Goal: Transaction & Acquisition: Obtain resource

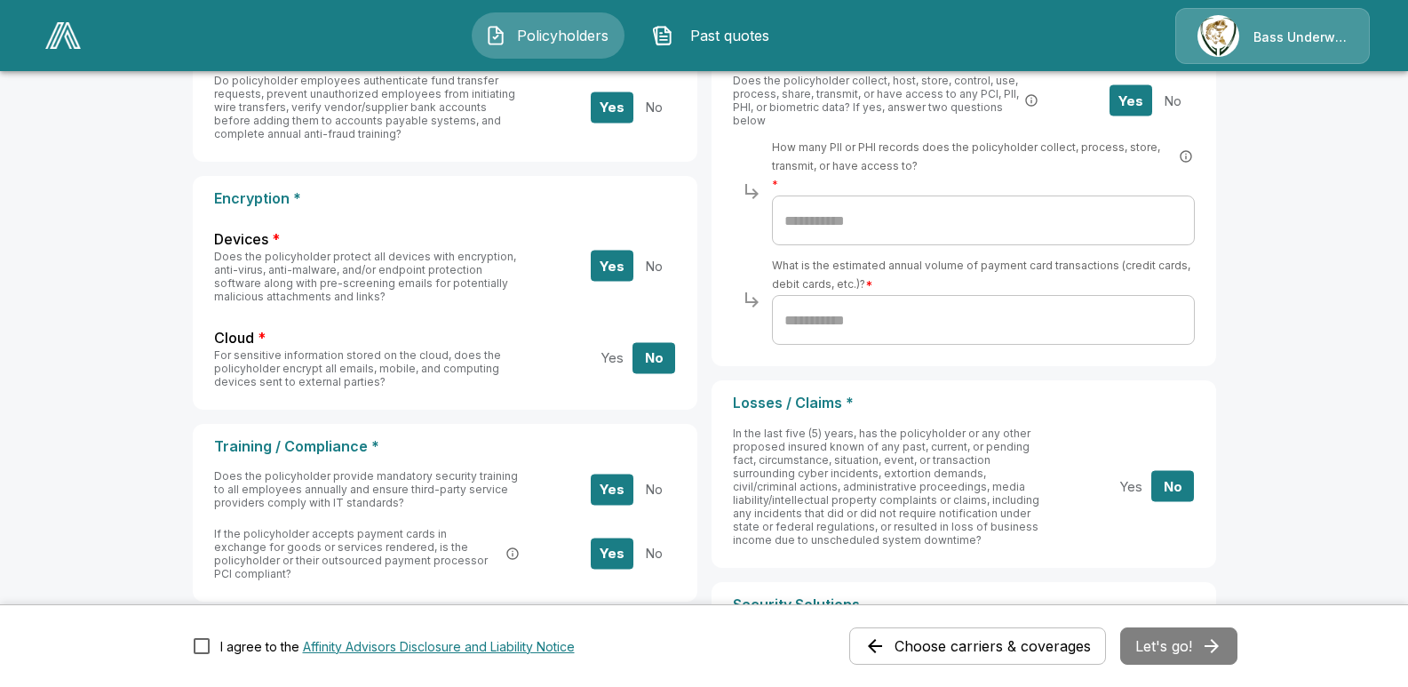
scroll to position [355, 0]
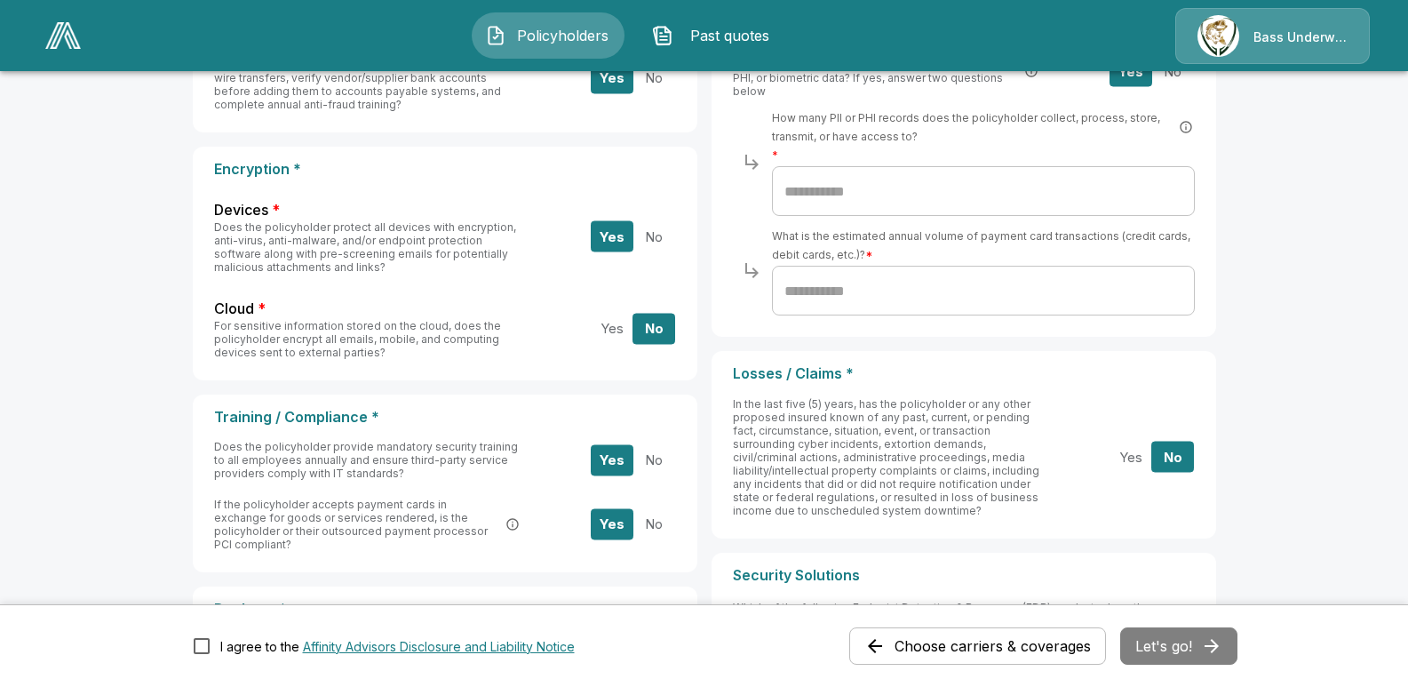
click at [1144, 461] on button "Yes" at bounding box center [1131, 457] width 43 height 31
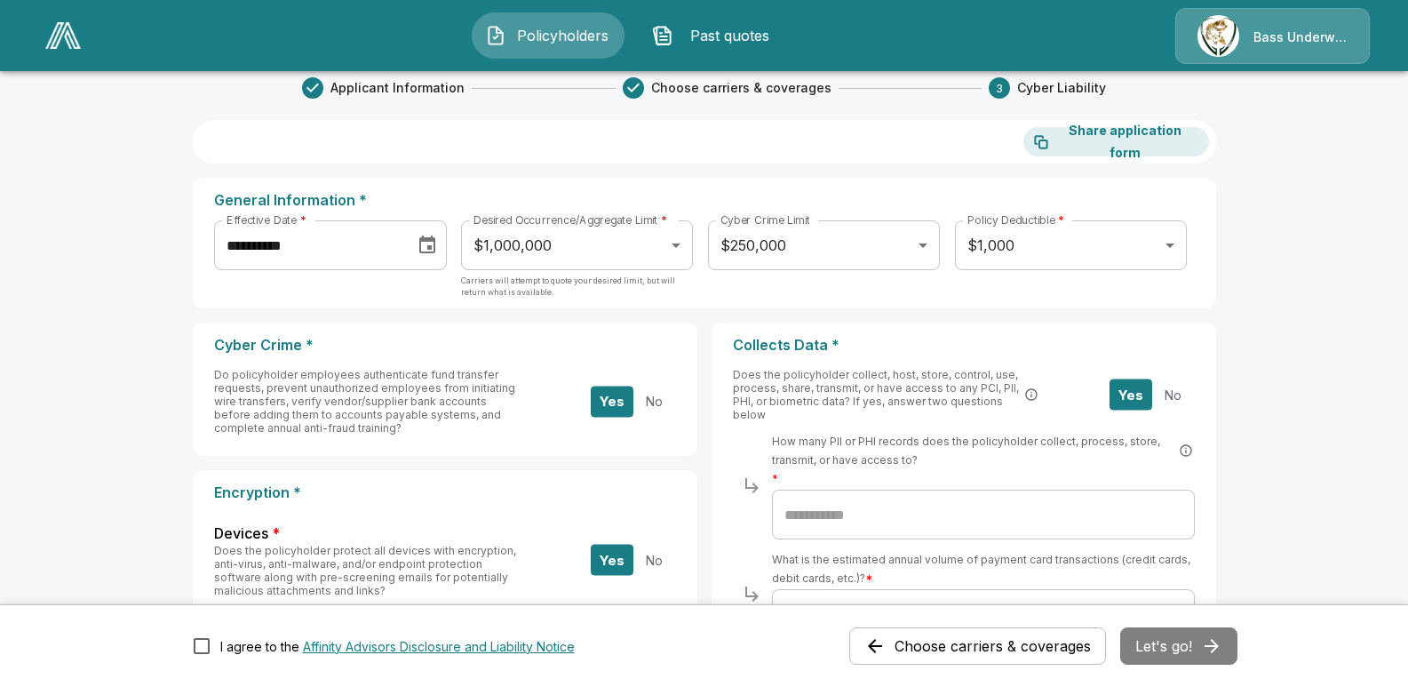
scroll to position [0, 0]
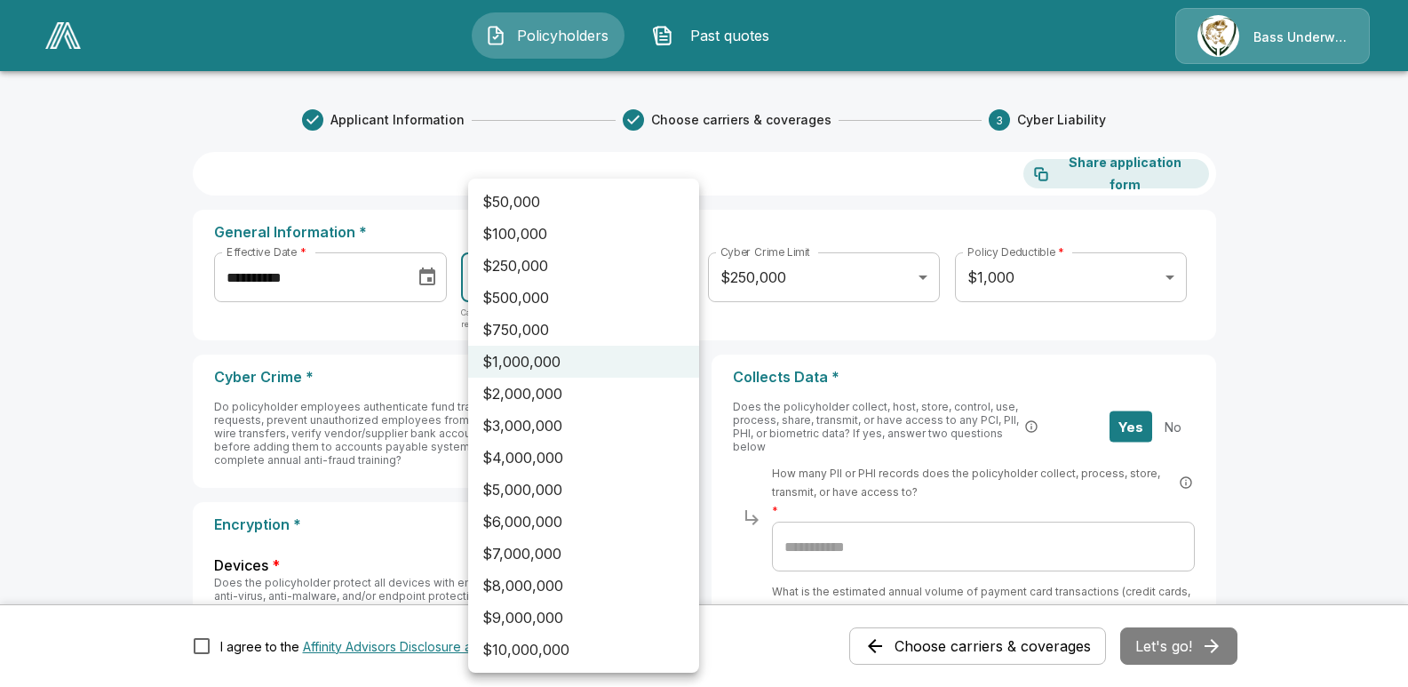
click at [598, 362] on li "$1,000,000" at bounding box center [583, 362] width 231 height 32
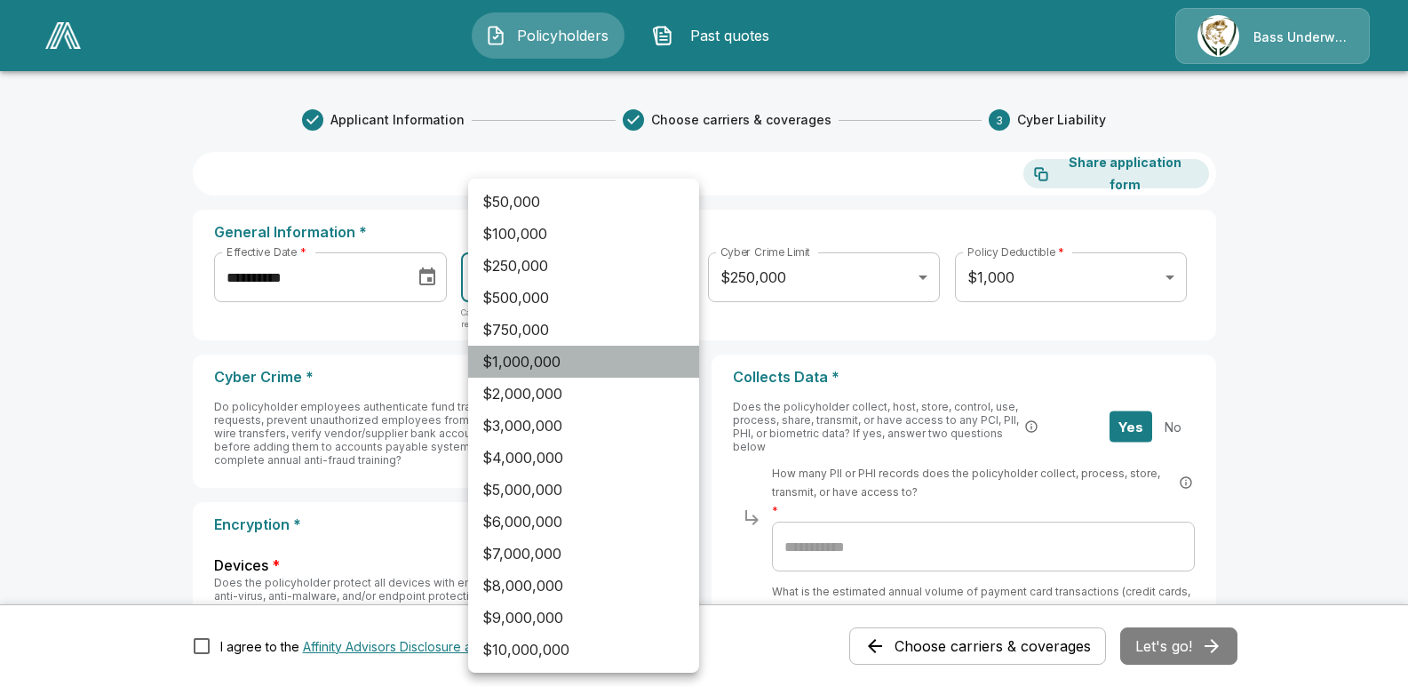
click at [584, 369] on li "$1,000,000" at bounding box center [583, 362] width 231 height 32
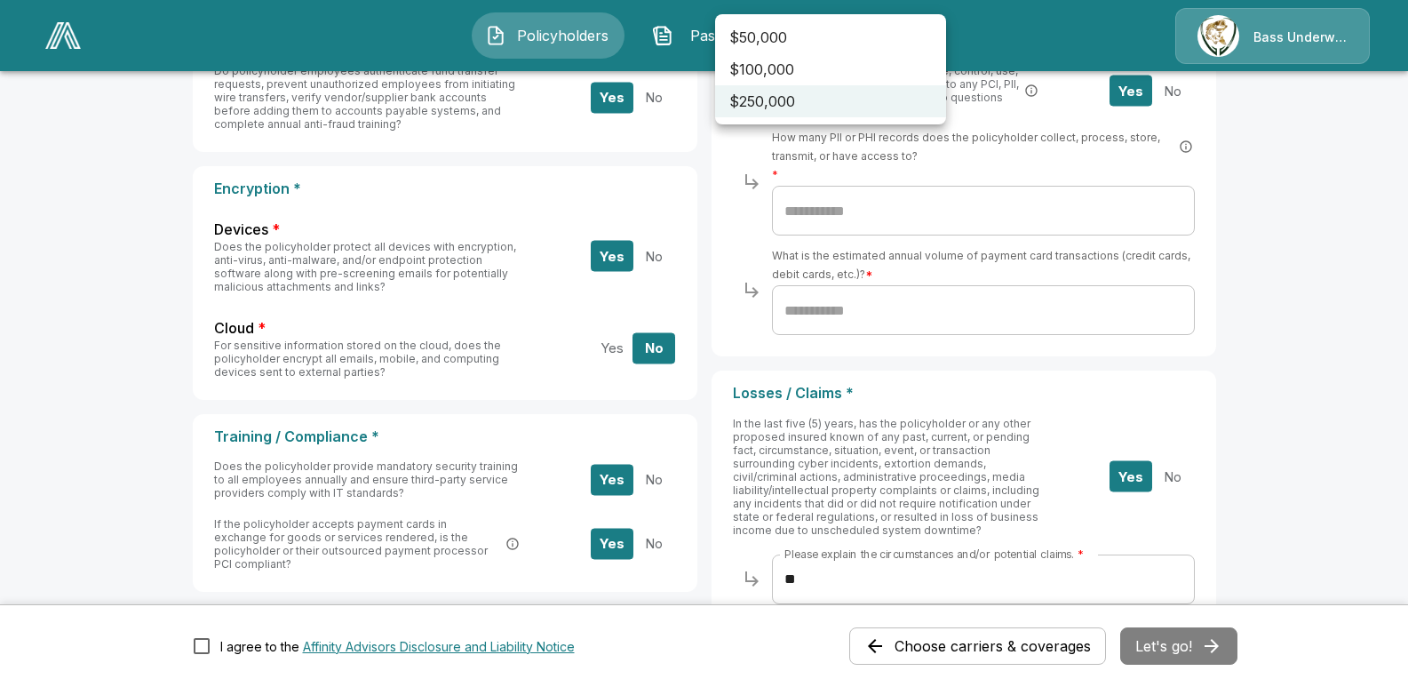
scroll to position [89, 0]
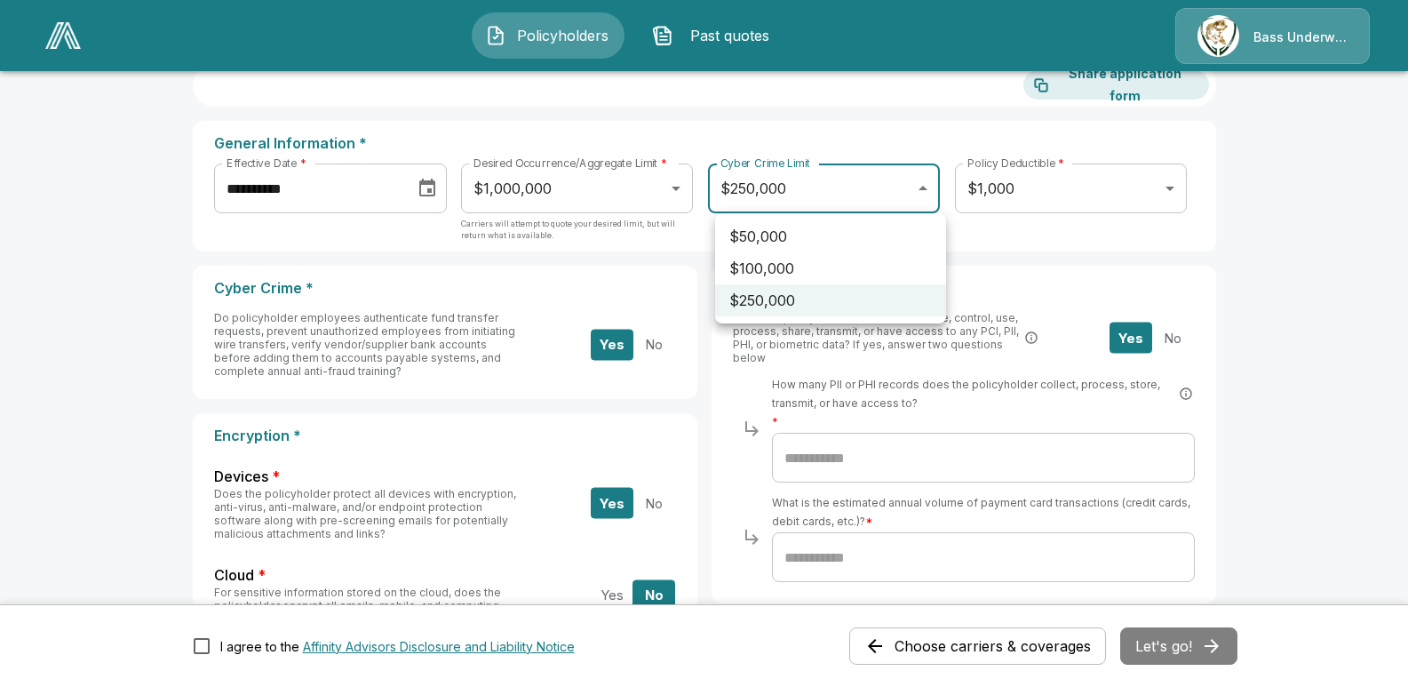
click at [783, 290] on li "$250,000" at bounding box center [830, 300] width 231 height 32
click at [662, 282] on p "Cyber Crime *" at bounding box center [445, 288] width 462 height 17
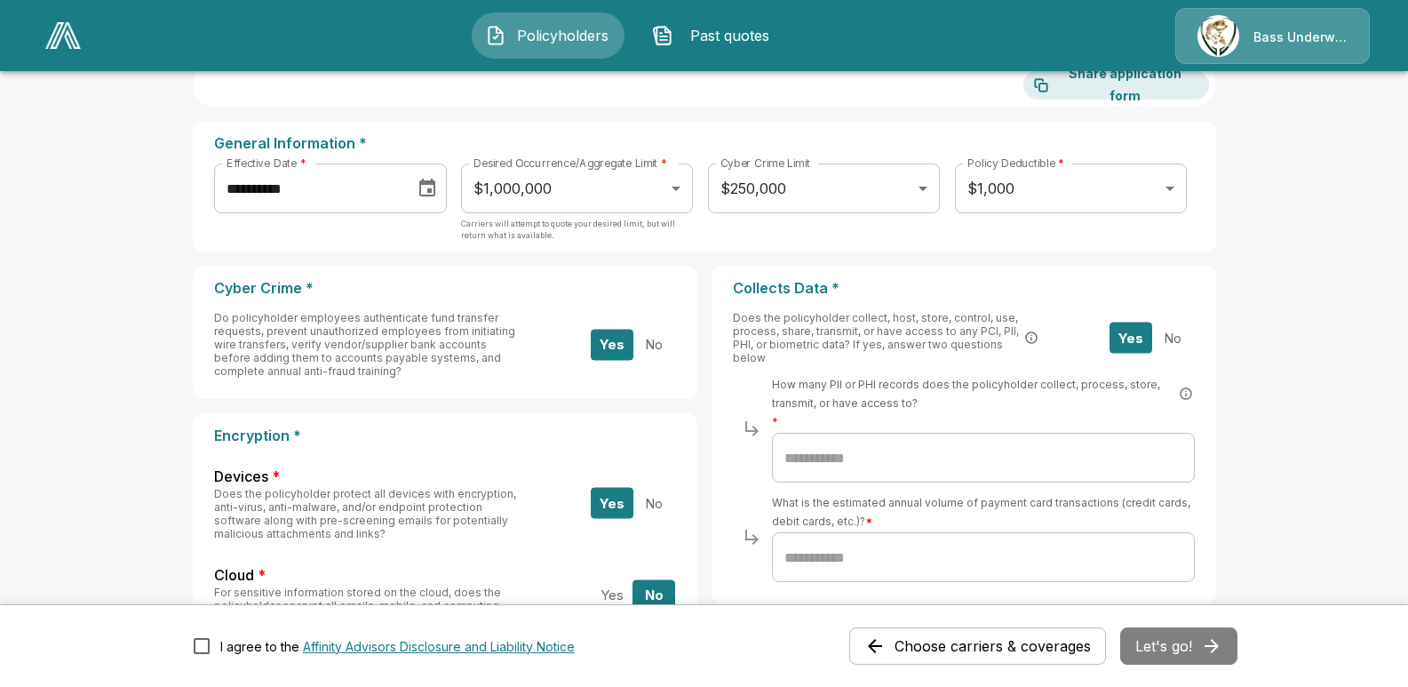
click at [426, 185] on icon "Choose date, selected date is Oct 13, 2025" at bounding box center [427, 188] width 16 height 18
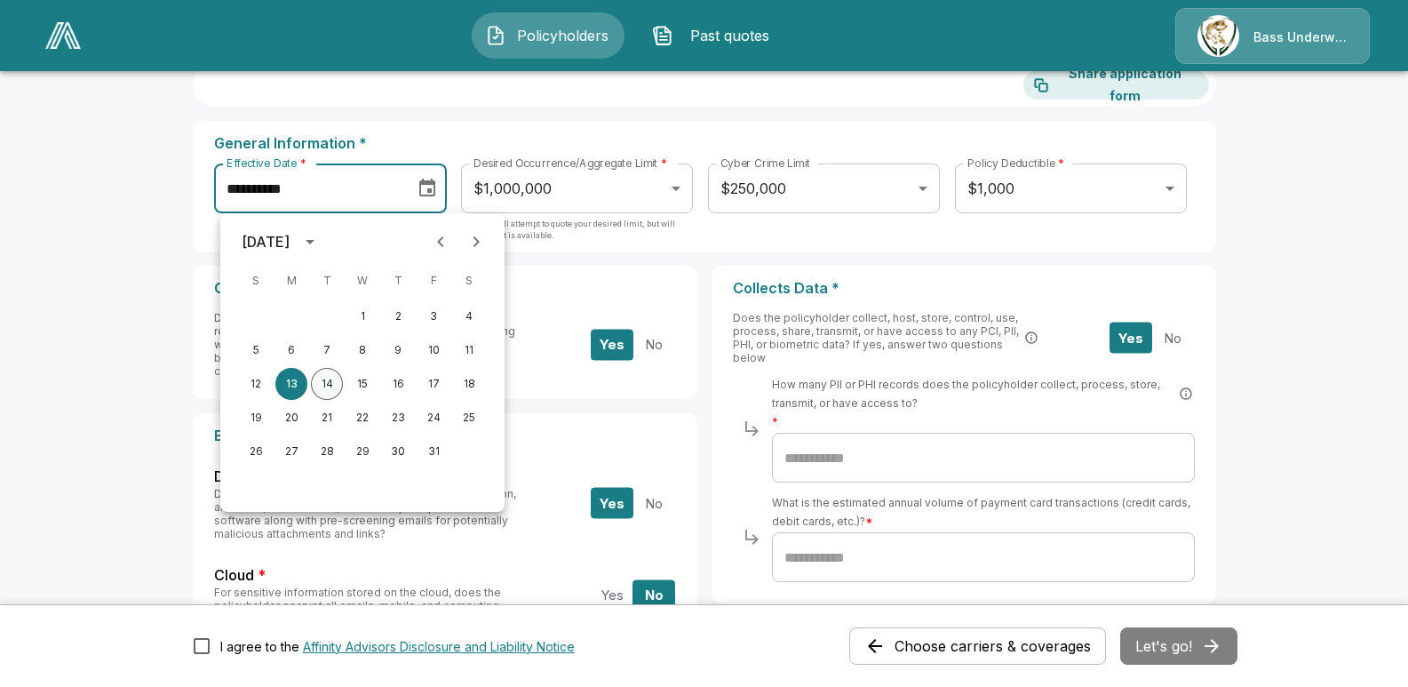
click at [328, 384] on button "14" at bounding box center [327, 384] width 32 height 32
type input "**********"
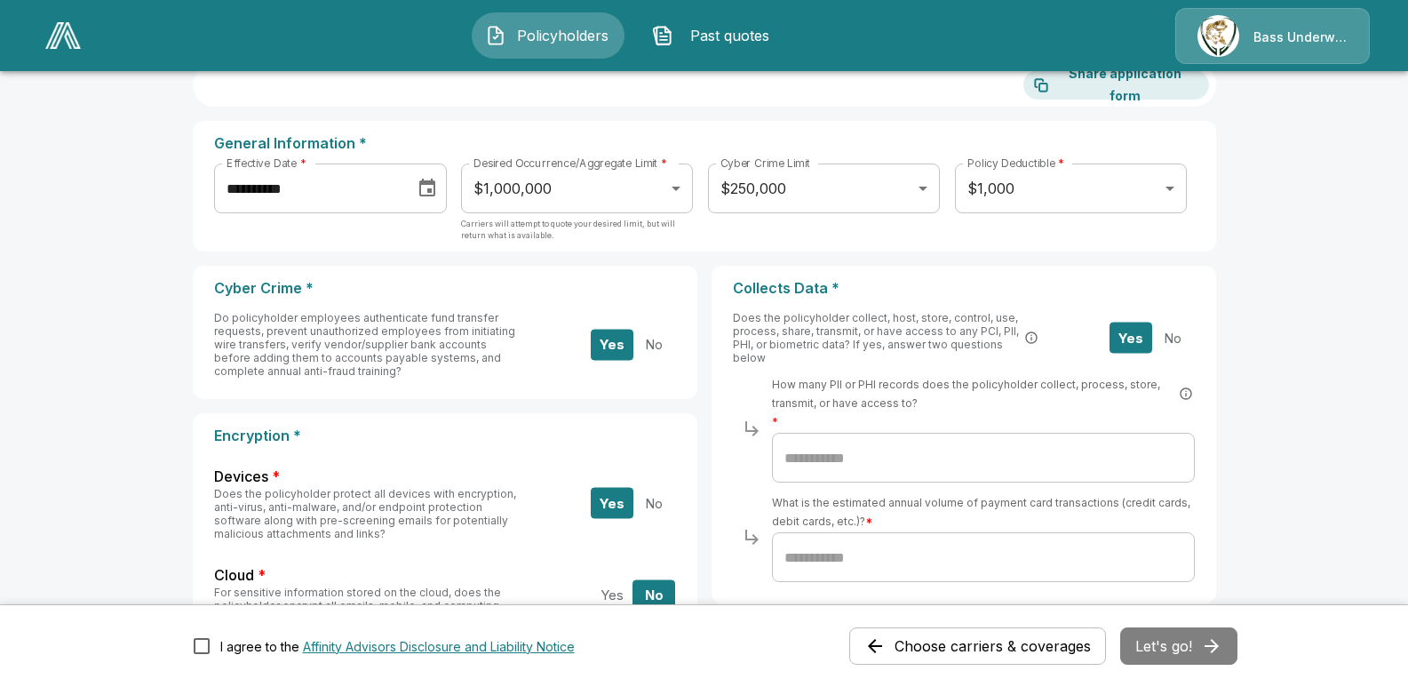
click at [729, 219] on div "Cyber Crime Limit $250,000 ****** Cyber Crime Limit" at bounding box center [824, 196] width 233 height 66
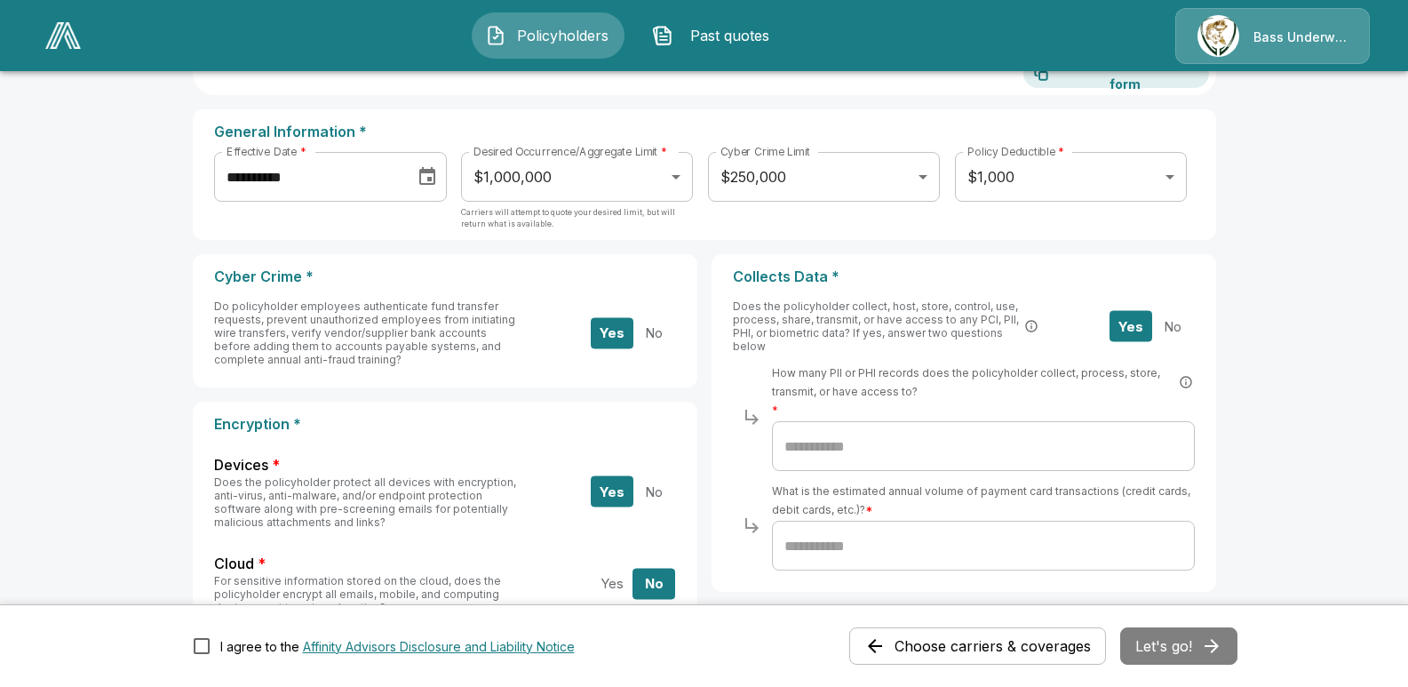
scroll to position [178, 0]
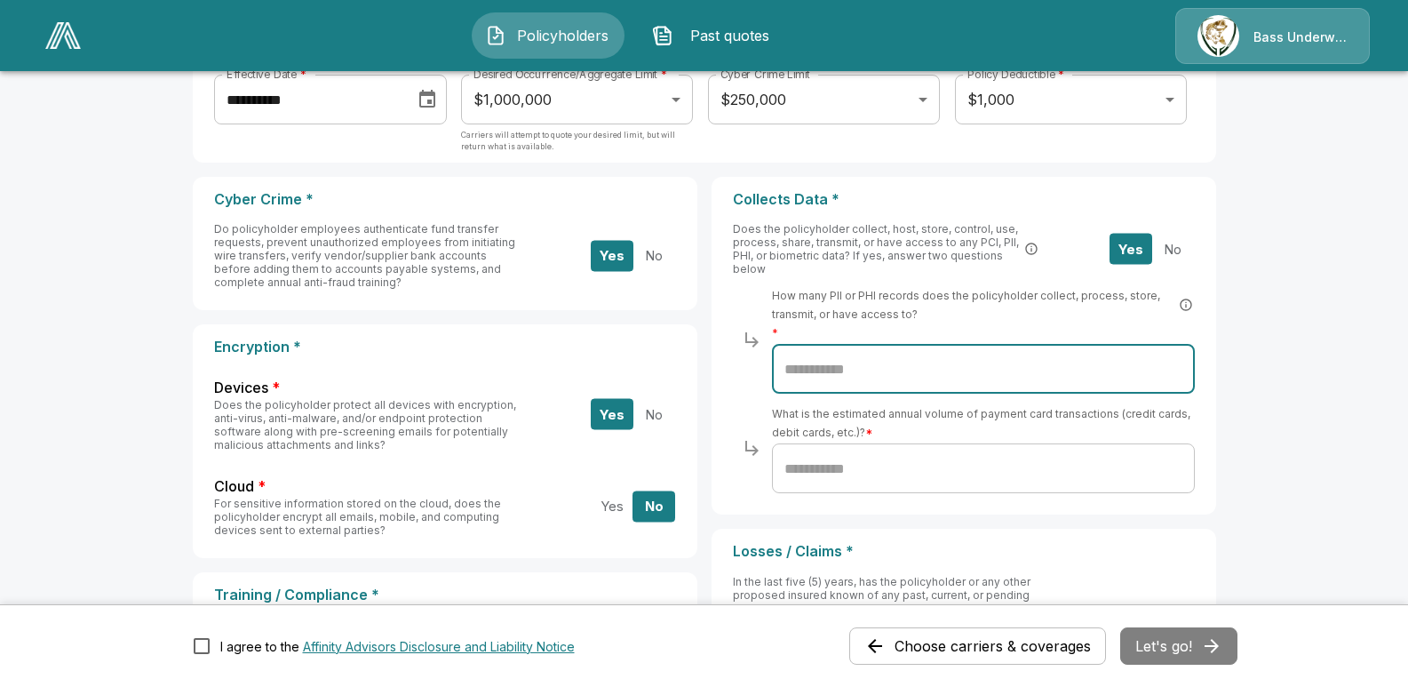
click at [868, 366] on input "text" at bounding box center [983, 369] width 423 height 50
click at [1178, 248] on button "No" at bounding box center [1172, 249] width 43 height 31
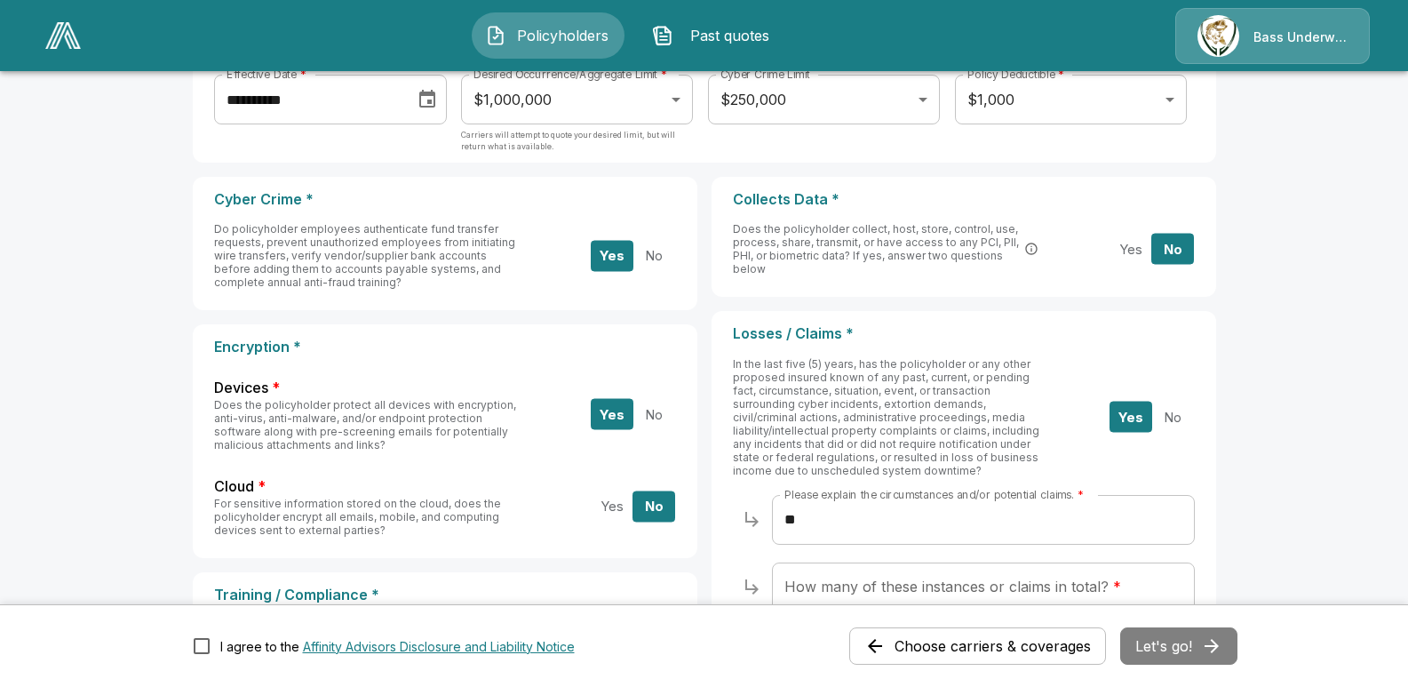
scroll to position [266, 0]
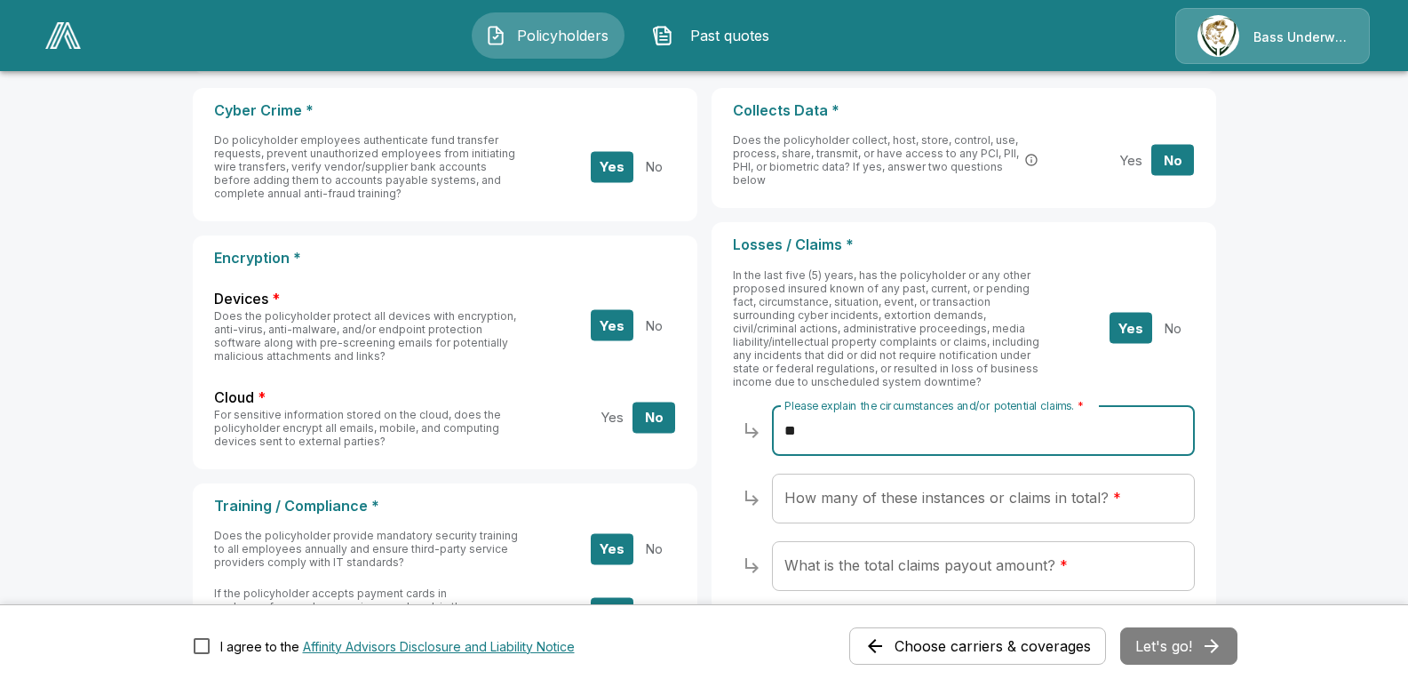
drag, startPoint x: 824, startPoint y: 431, endPoint x: 720, endPoint y: 412, distance: 106.5
click at [720, 412] on div "Losses / Claims * In the last five (5) years, has the policyholder or any other…" at bounding box center [964, 416] width 505 height 389
type input "**********"
drag, startPoint x: 886, startPoint y: 432, endPoint x: 940, endPoint y: 31, distance: 404.3
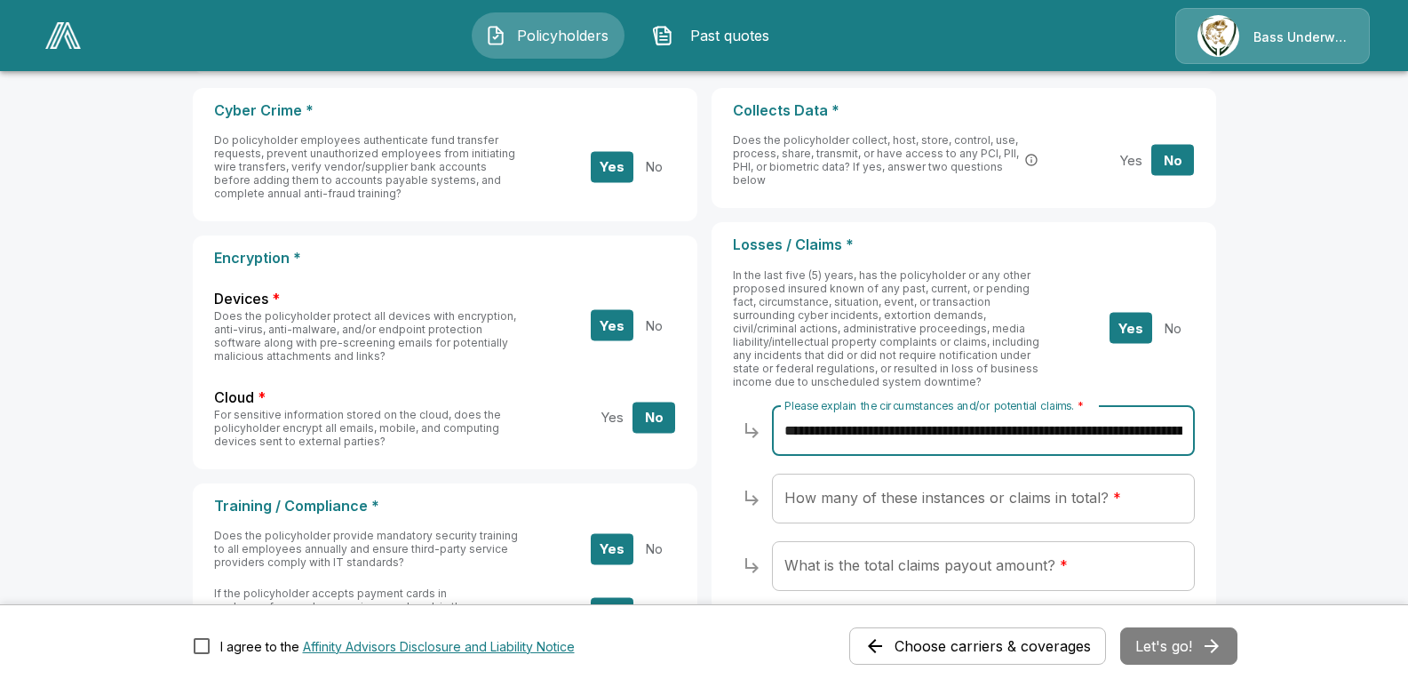
click at [940, 31] on div "Policyholders Past quotes Bass Underwriters" at bounding box center [704, 35] width 1374 height 57
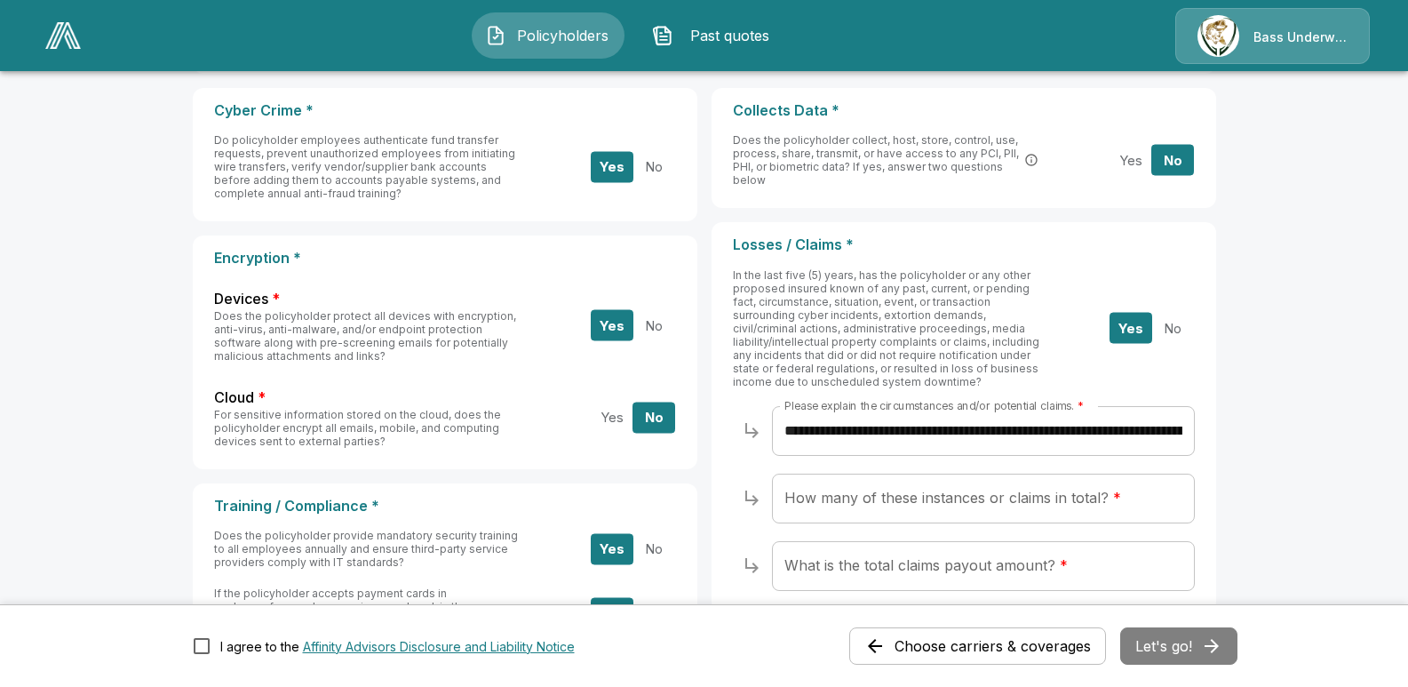
click at [840, 508] on input "How many of these instances or claims in total? *" at bounding box center [983, 498] width 423 height 50
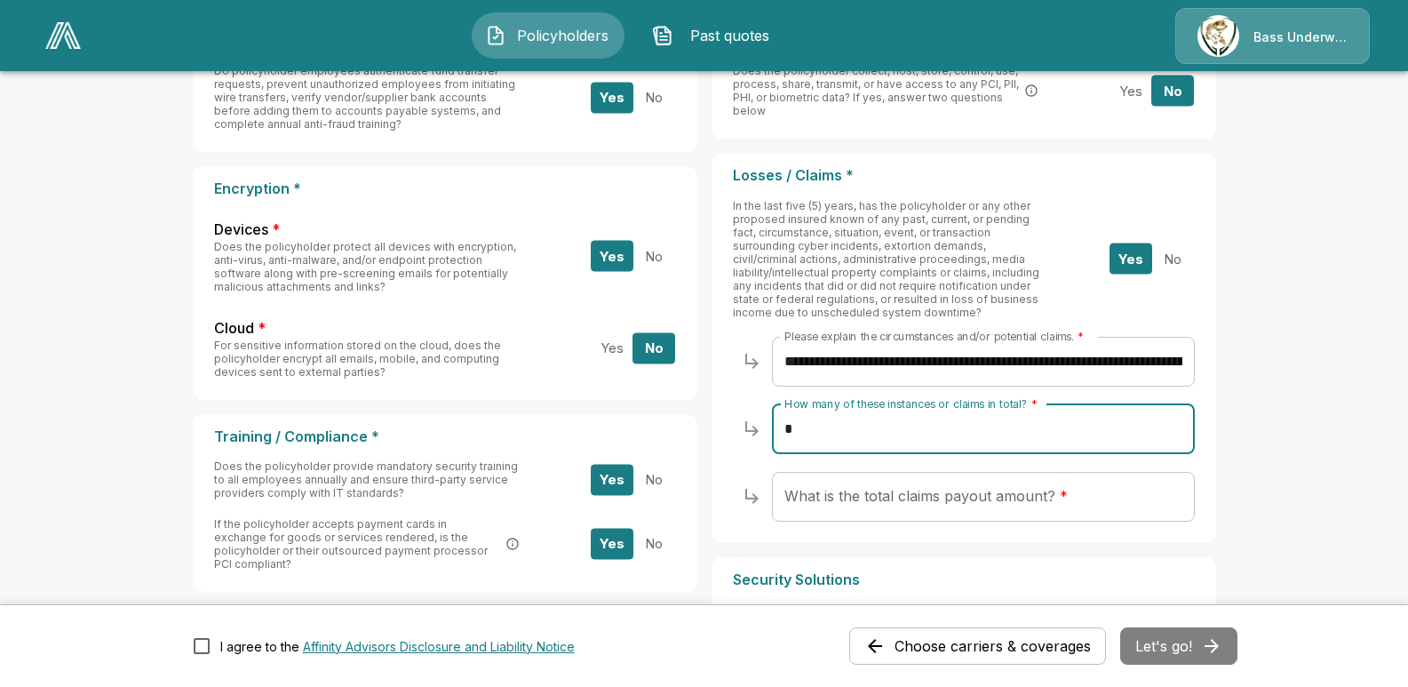
scroll to position [444, 0]
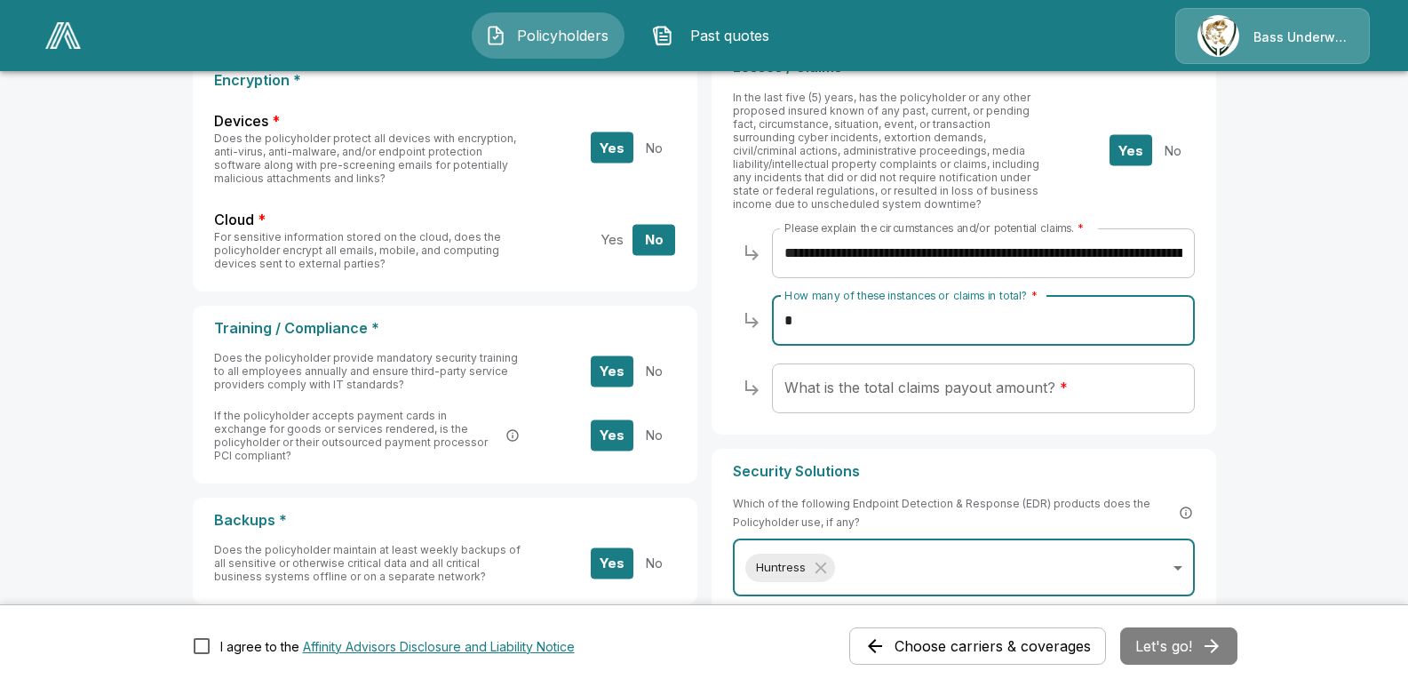
type input "*"
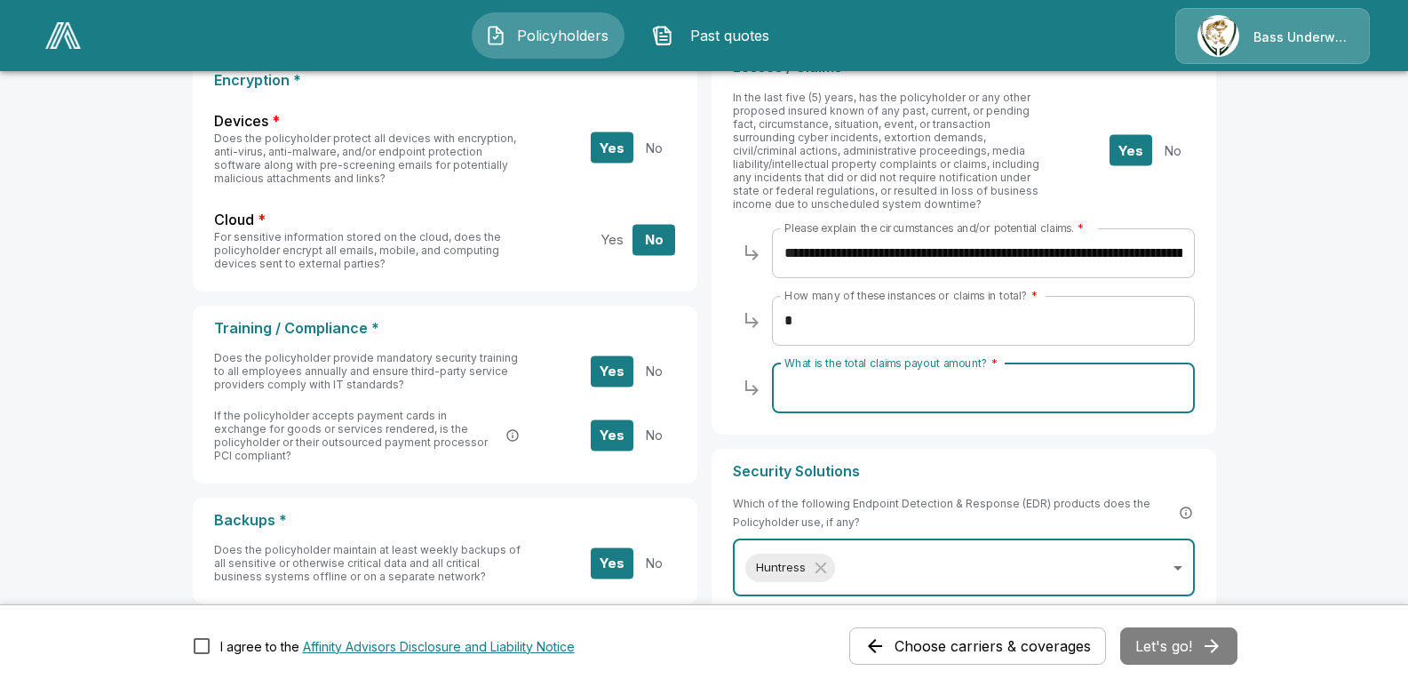
click at [871, 397] on input "What is the total claims payout amount? *" at bounding box center [983, 388] width 423 height 50
type input "*****"
click at [864, 318] on input "*" at bounding box center [983, 321] width 423 height 50
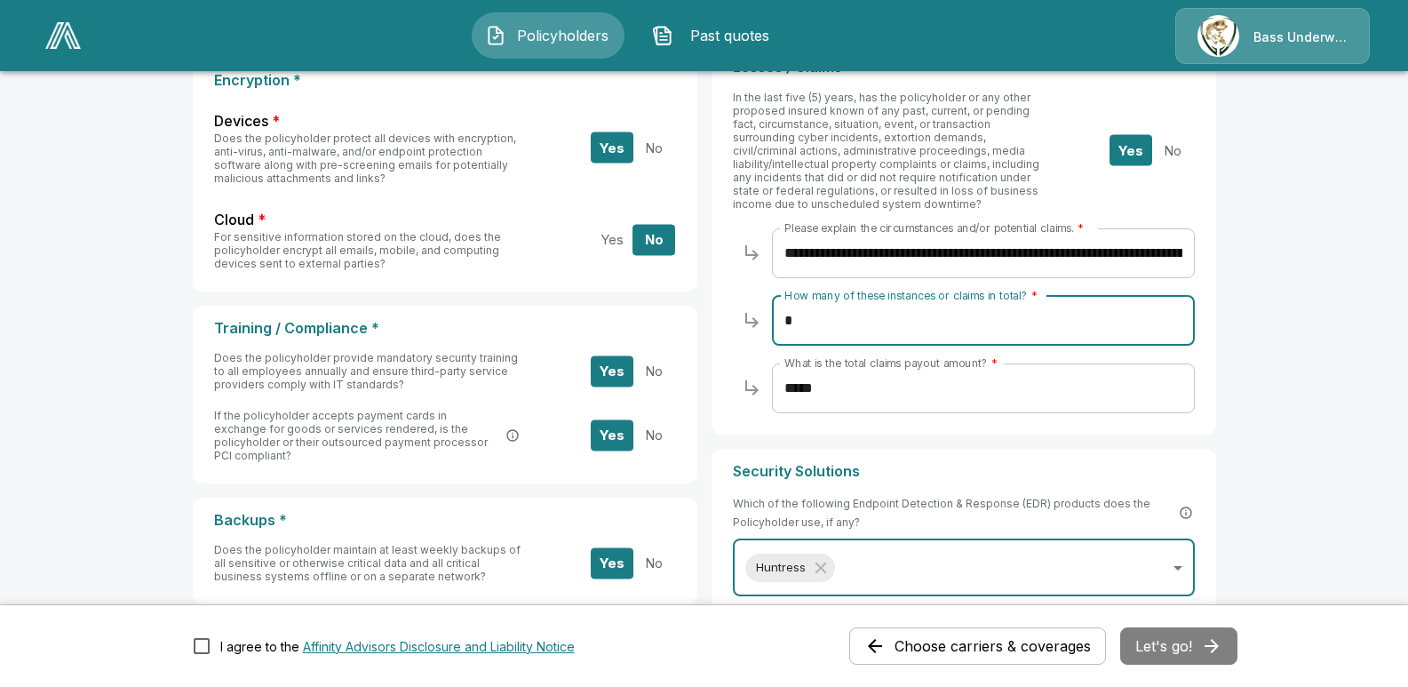
click at [1188, 254] on input "**********" at bounding box center [983, 253] width 423 height 50
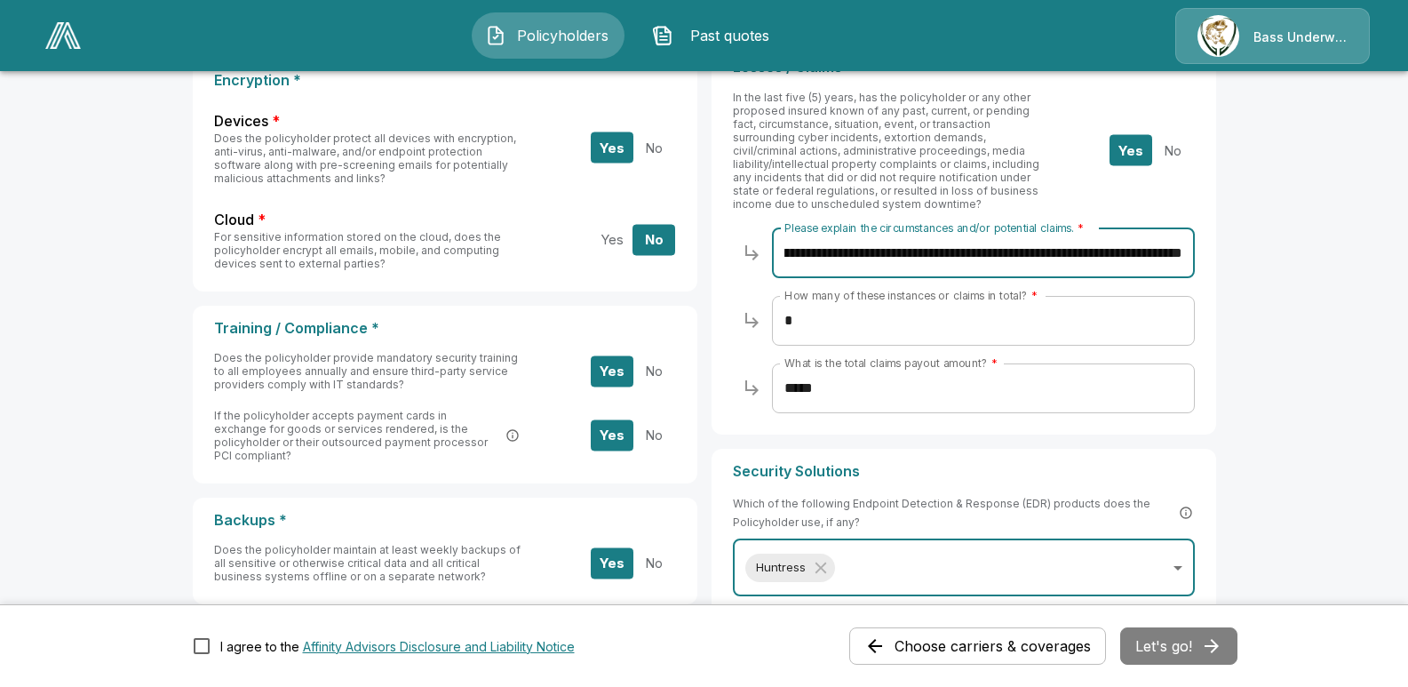
scroll to position [0, 504]
type input "**********"
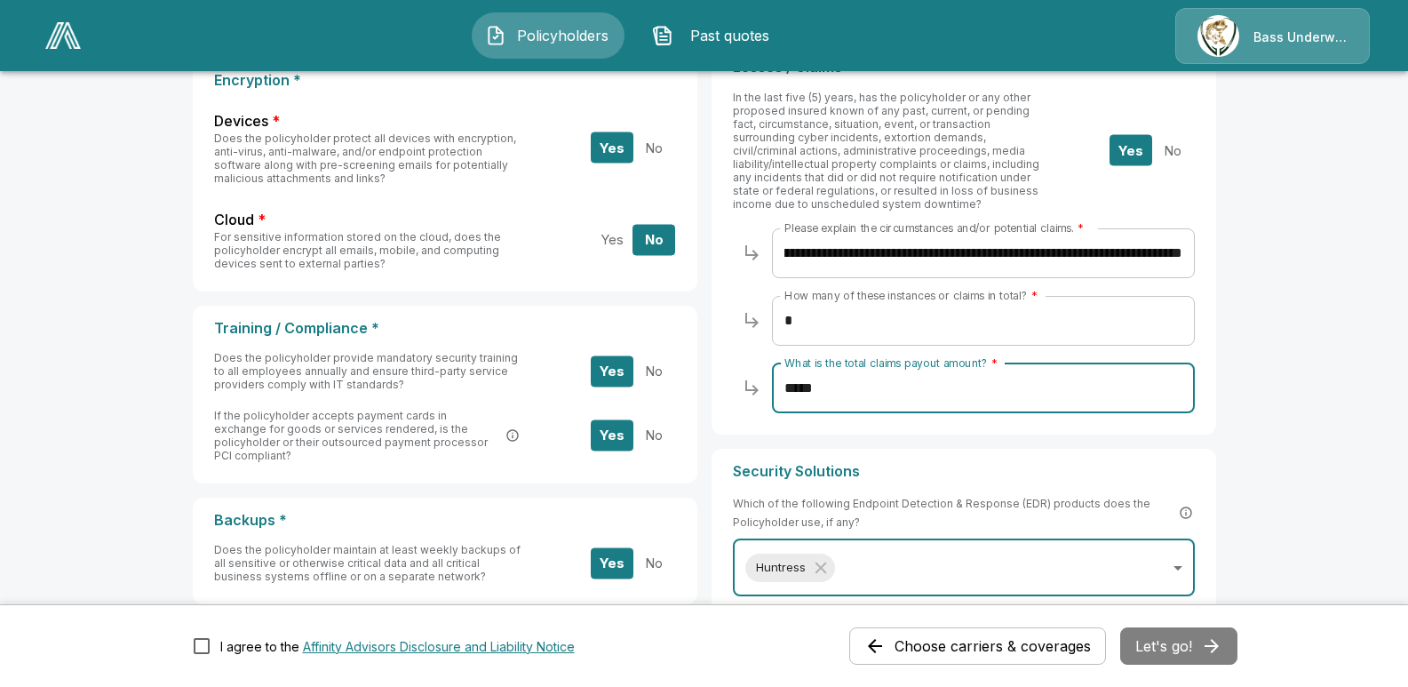
drag, startPoint x: 835, startPoint y: 385, endPoint x: 379, endPoint y: 290, distance: 465.3
click at [496, 336] on div "Cyber Crime * Do policyholder employees authenticate fund transfer requests, pr…" at bounding box center [704, 392] width 1023 height 964
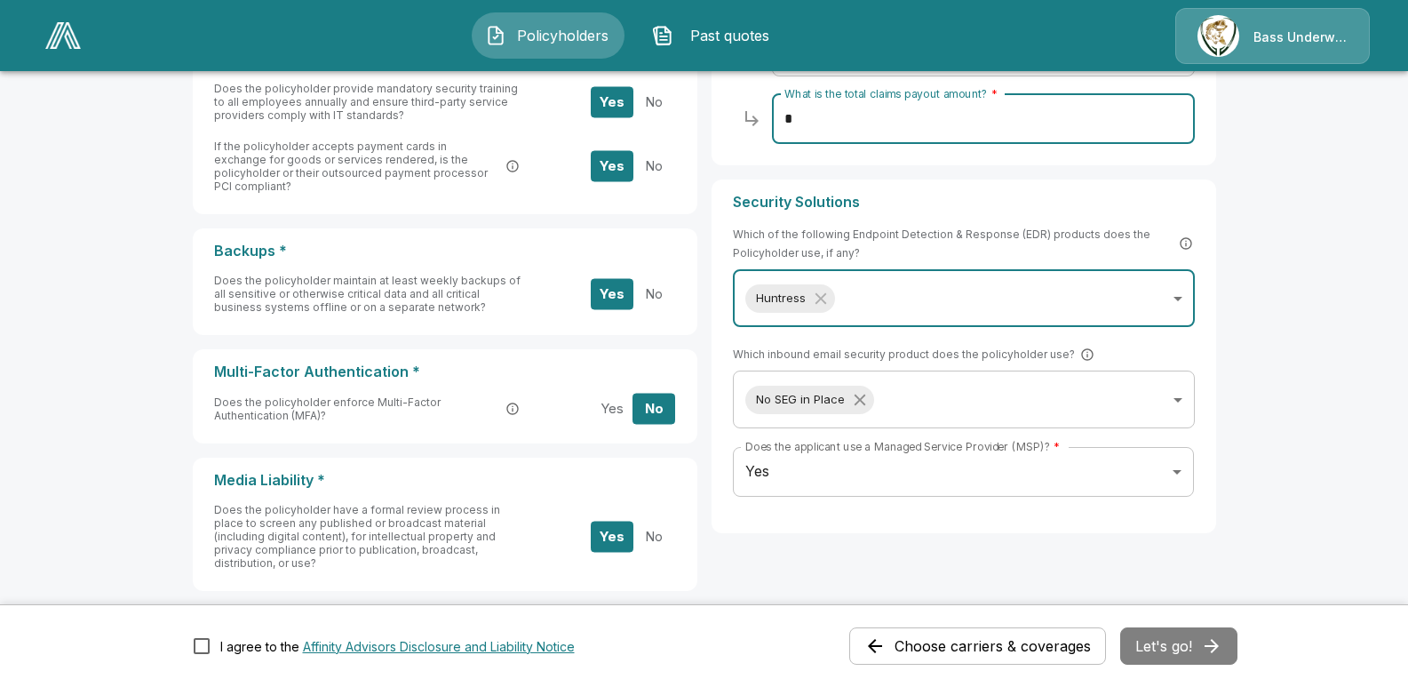
scroll to position [796, 0]
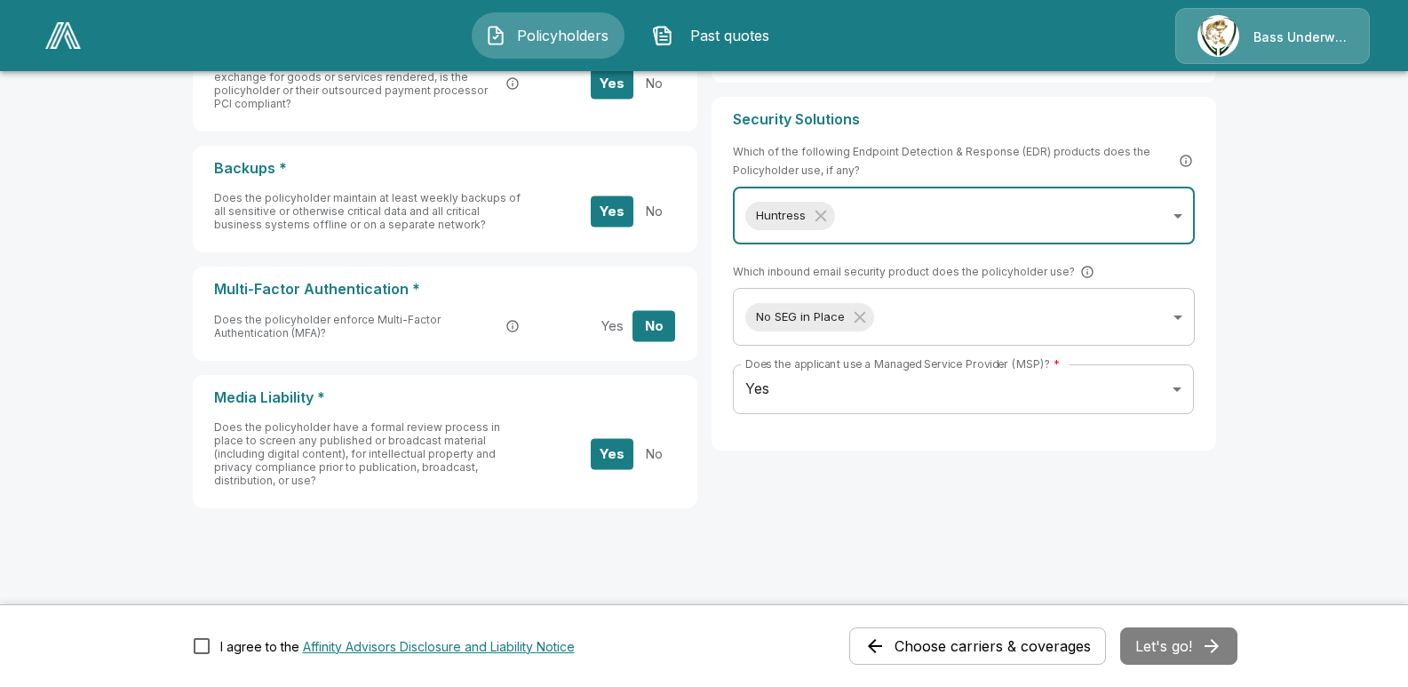
type input "*"
click at [1167, 642] on div "Choose carriers & coverages Let's go!" at bounding box center [1043, 645] width 388 height 37
click at [1184, 648] on div "Choose carriers & coverages Let's go!" at bounding box center [1043, 645] width 388 height 37
click at [1188, 648] on div "Choose carriers & coverages Let's go!" at bounding box center [1043, 645] width 388 height 37
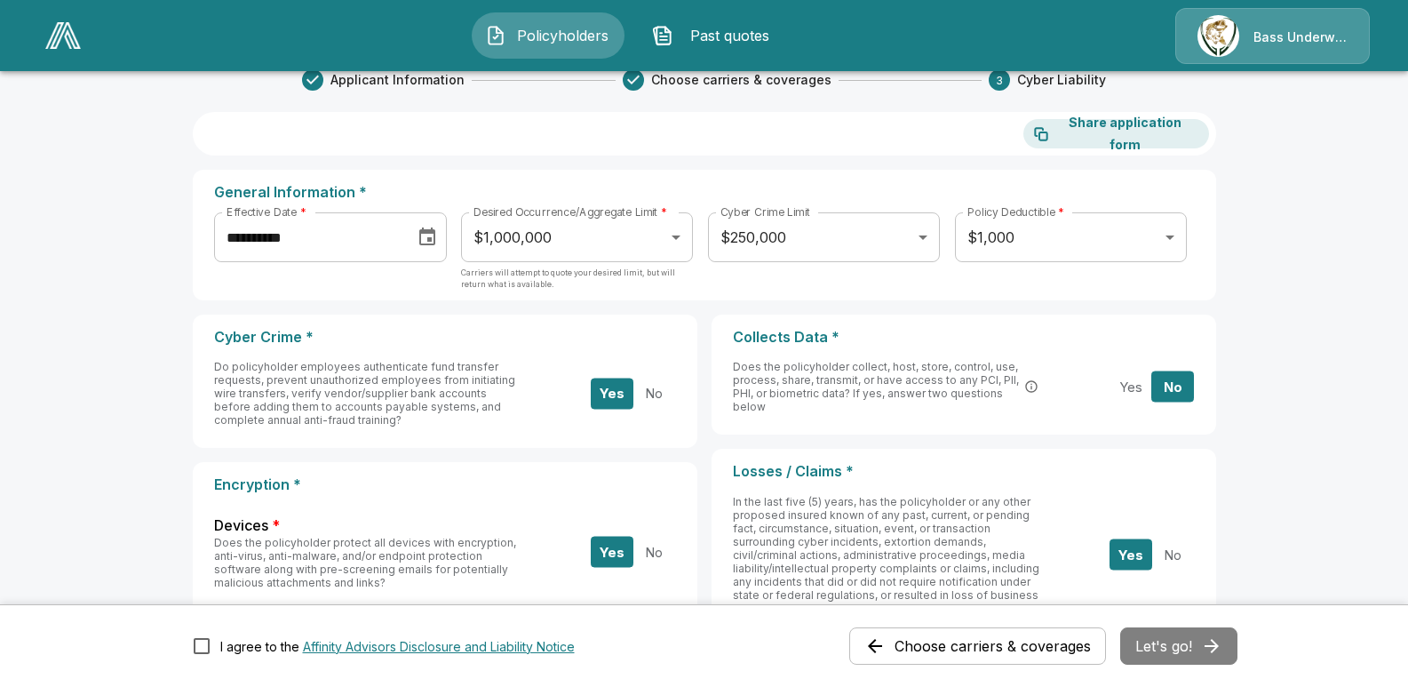
scroll to position [0, 0]
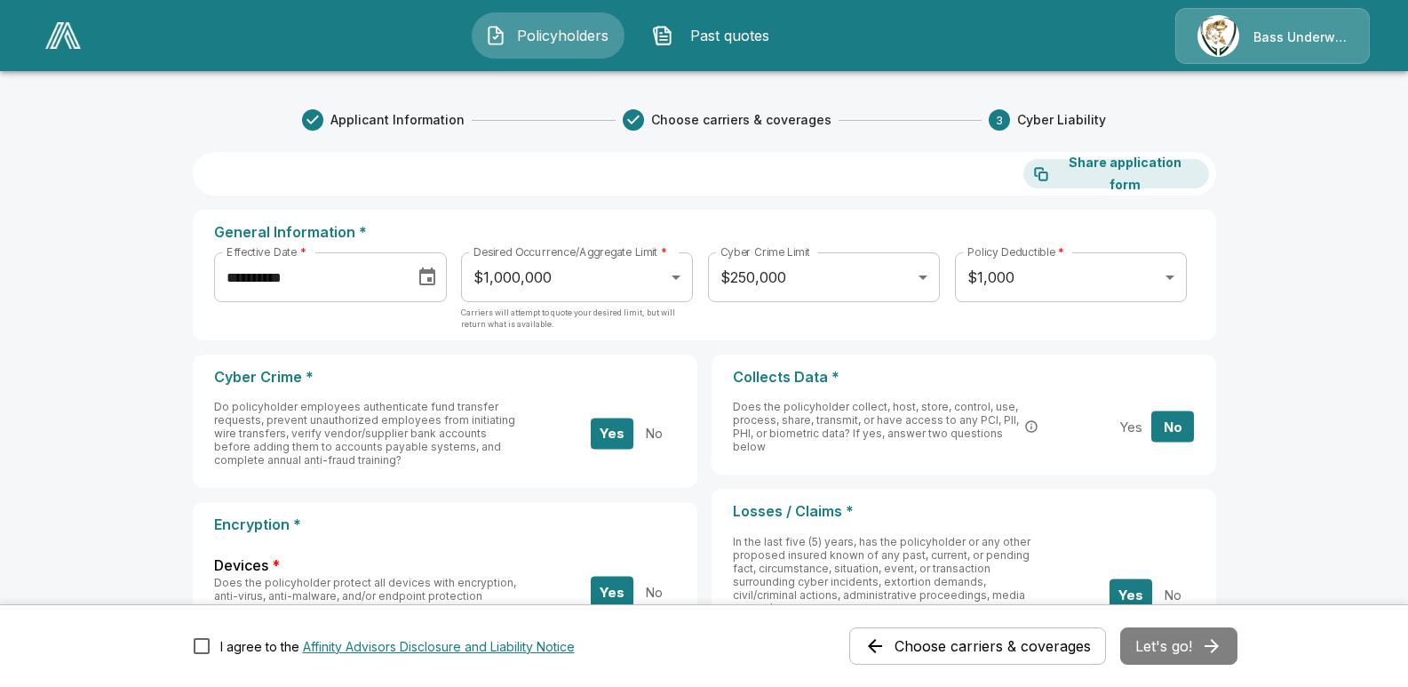
click at [718, 31] on span "Past quotes" at bounding box center [729, 35] width 98 height 21
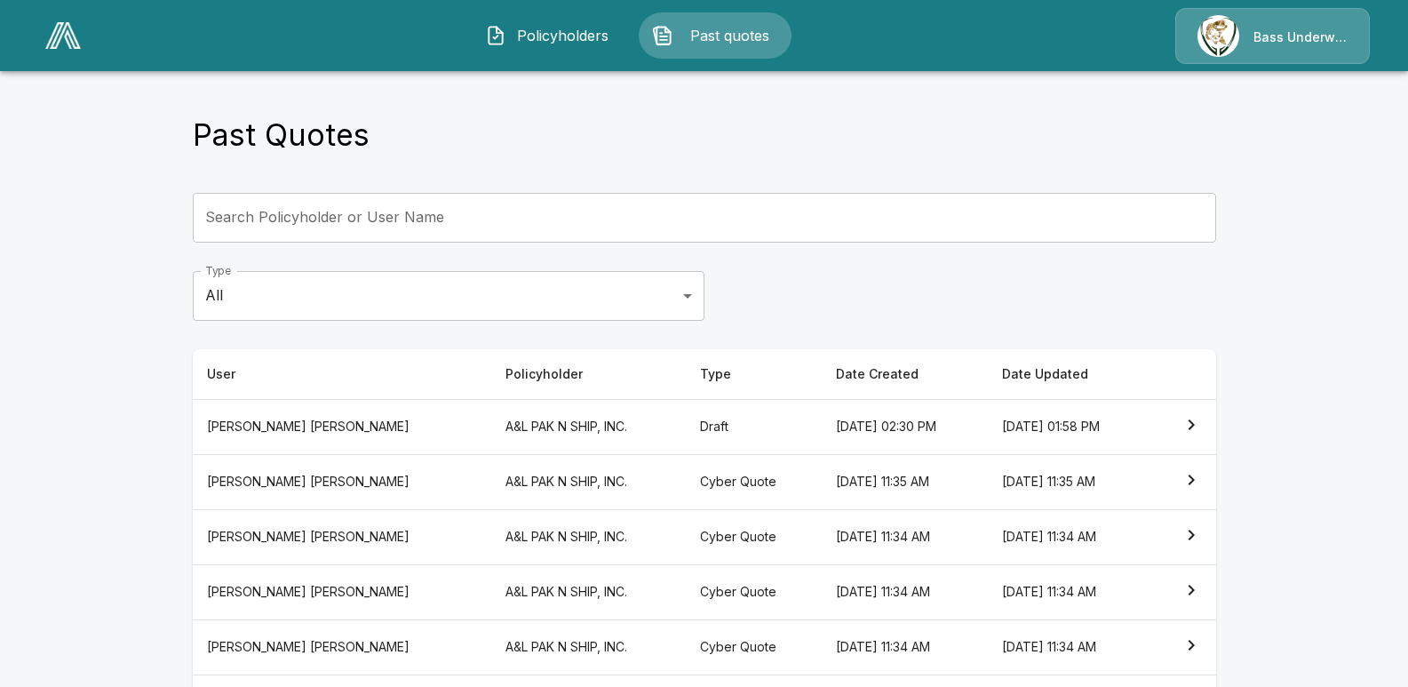
click at [491, 424] on th "A&L PAK N SHIP, INC." at bounding box center [588, 426] width 195 height 55
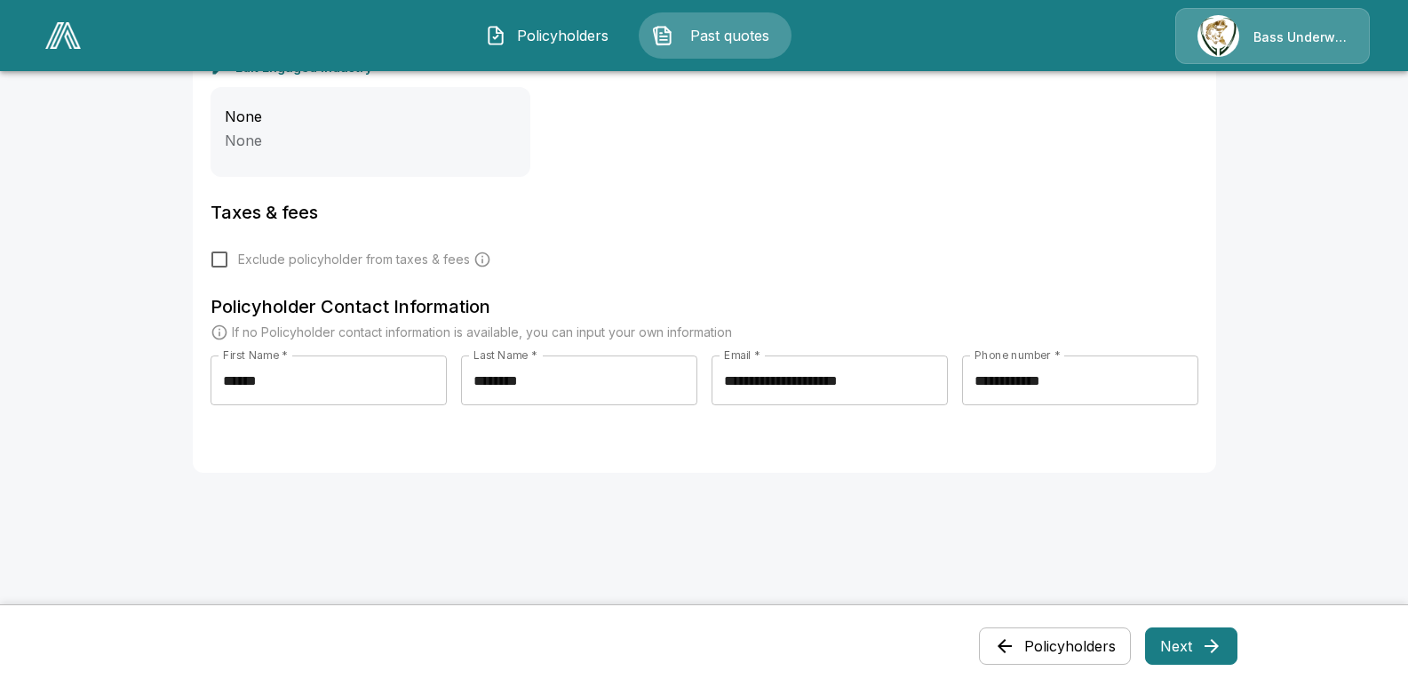
scroll to position [780, 0]
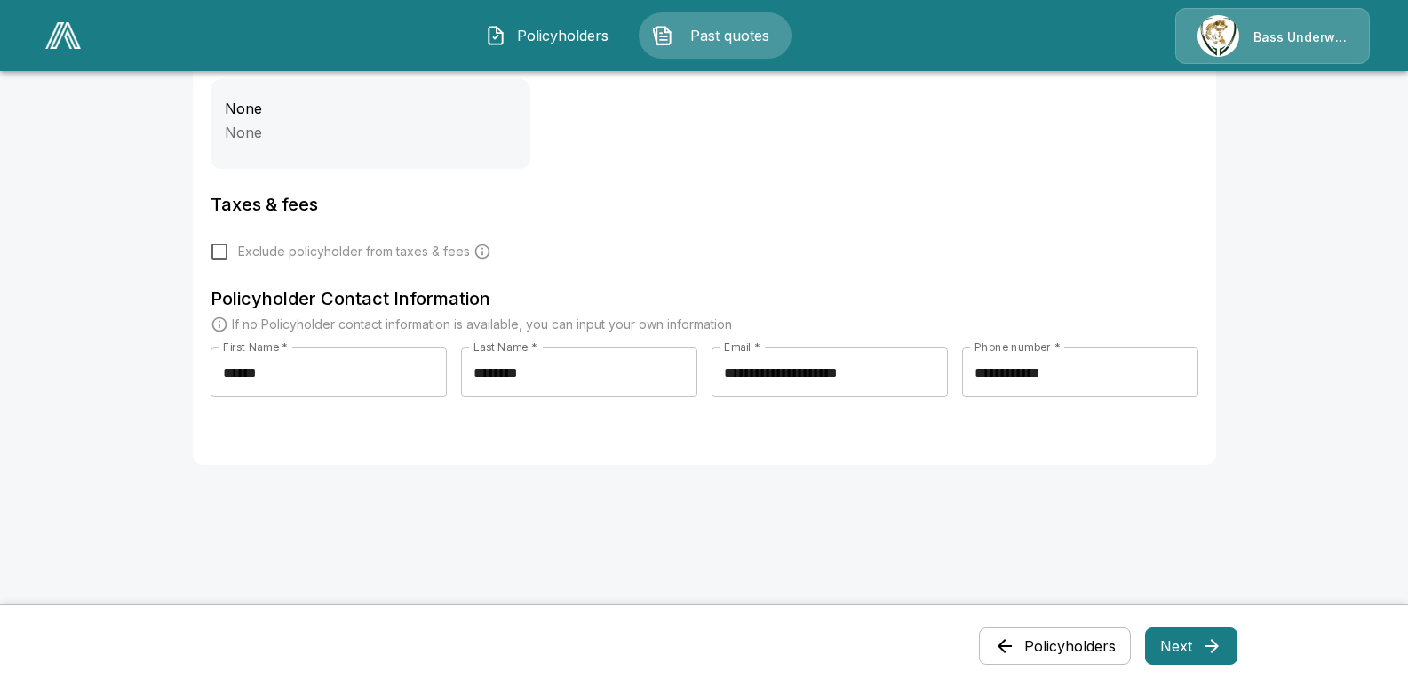
click at [1186, 656] on button "Next" at bounding box center [1191, 645] width 92 height 37
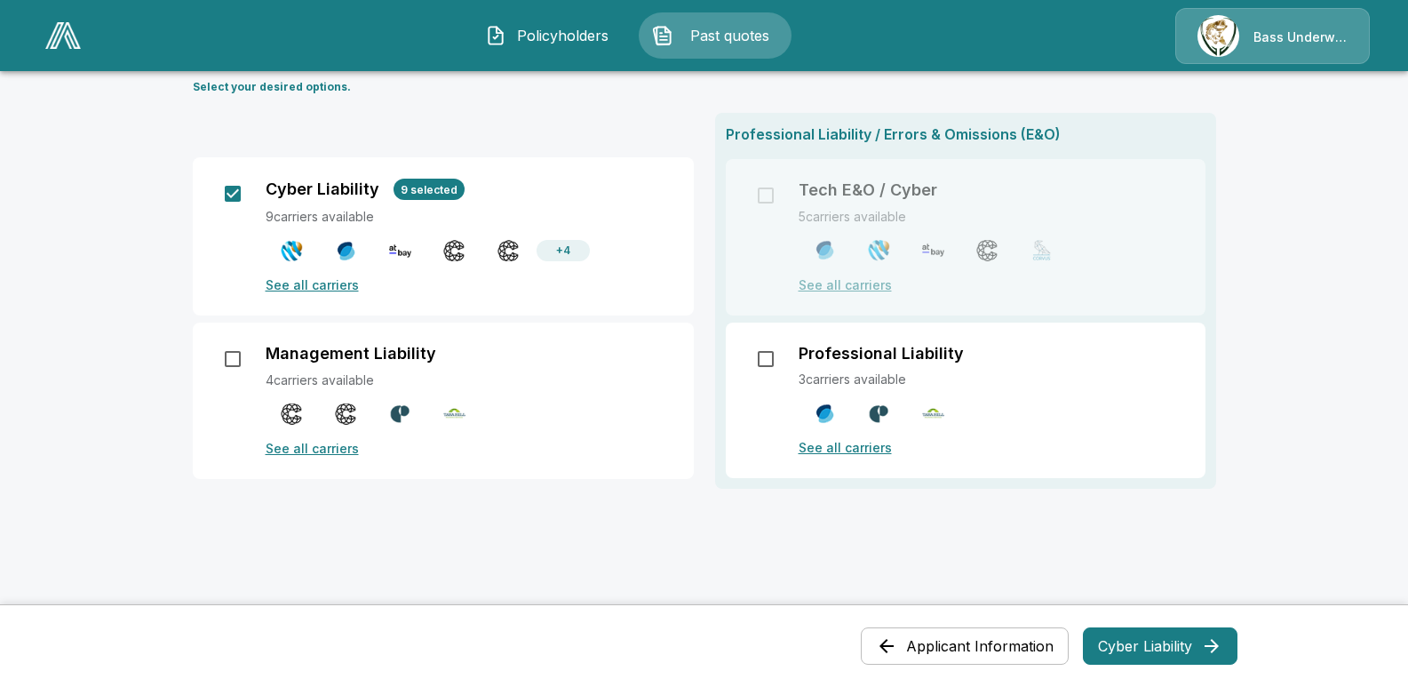
scroll to position [178, 0]
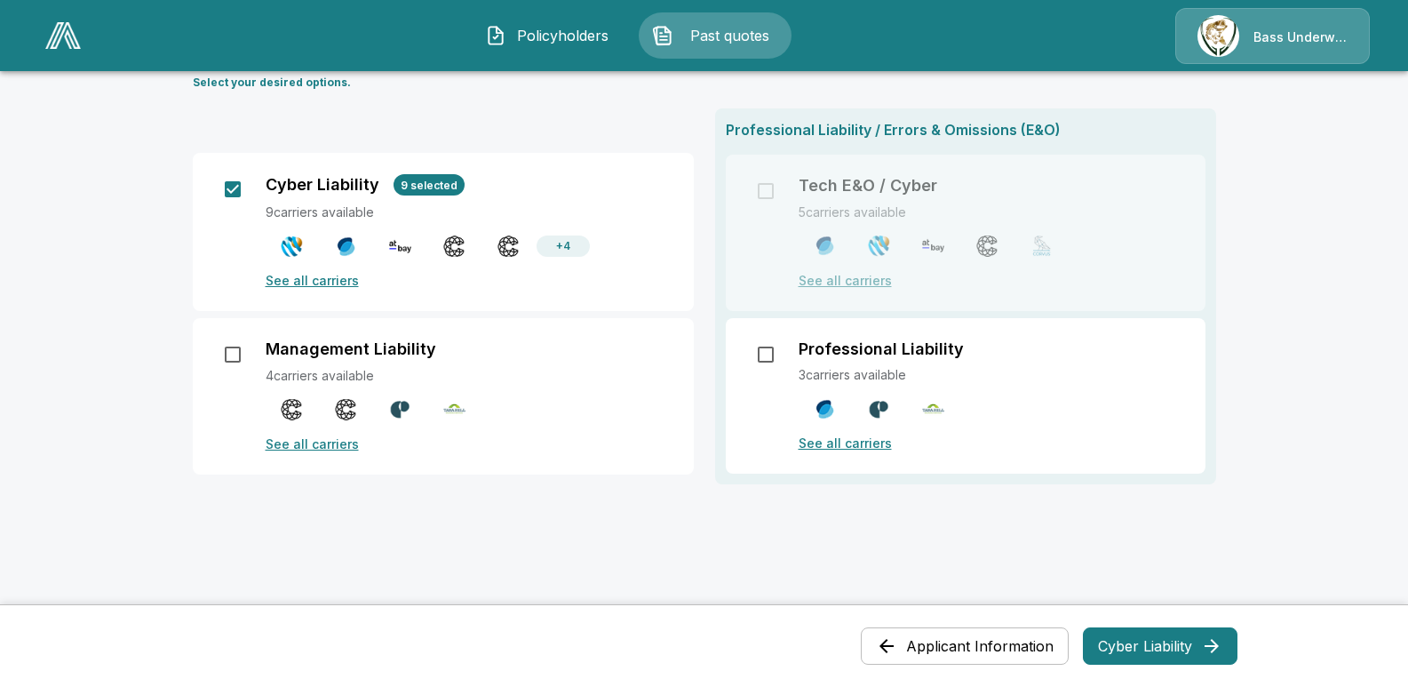
click at [1154, 644] on button "Cyber Liability" at bounding box center [1160, 645] width 155 height 37
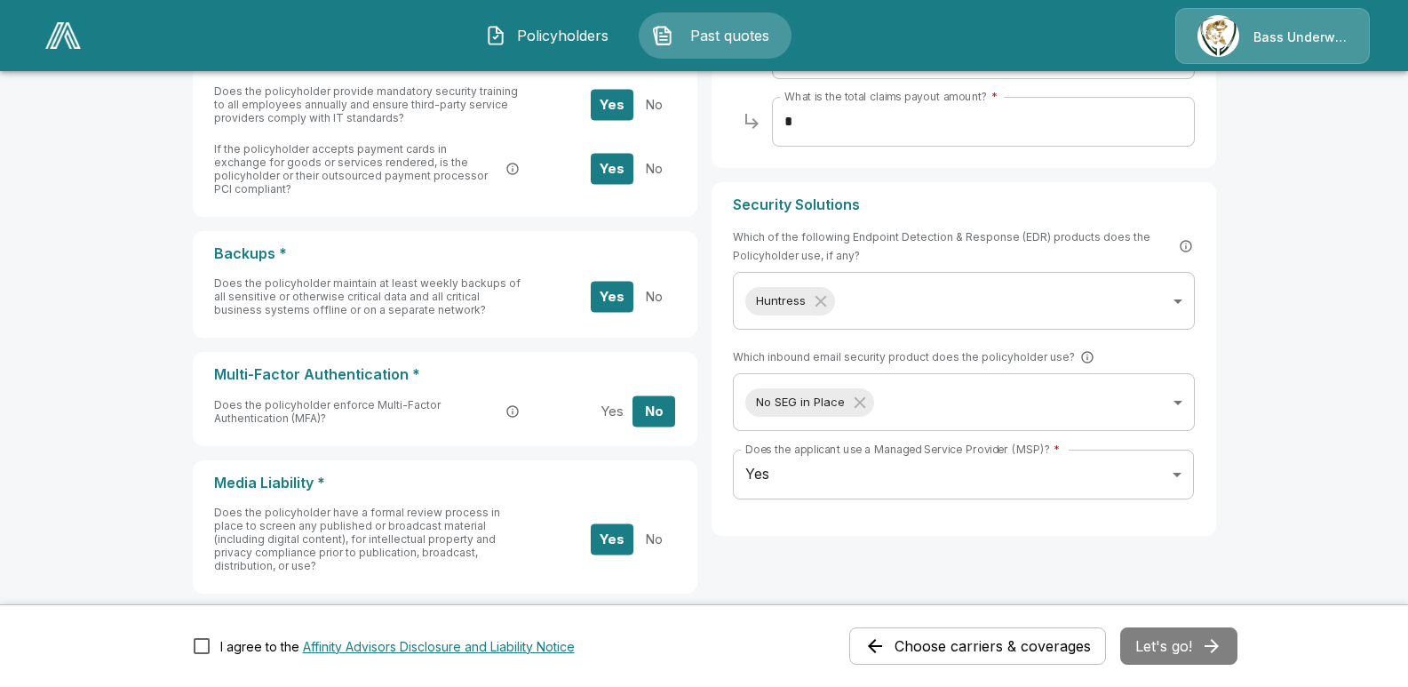
scroll to position [796, 0]
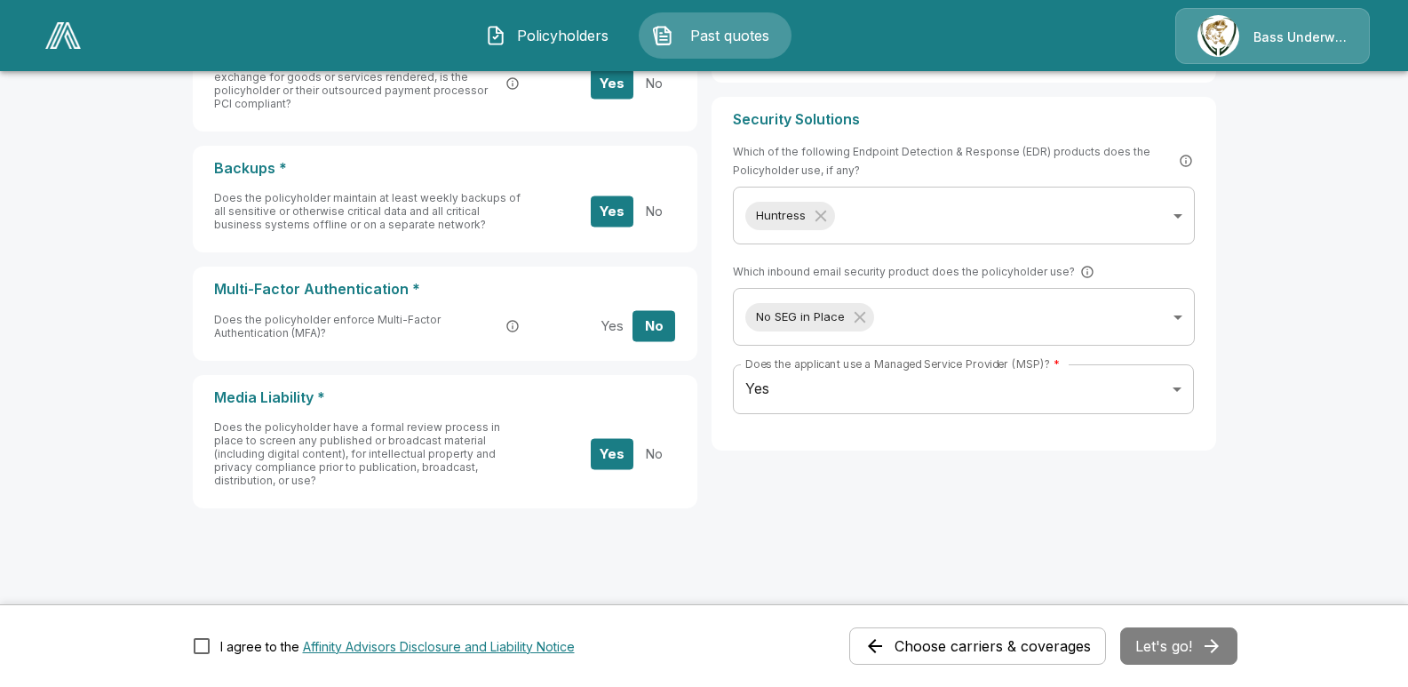
click at [1192, 643] on div "Choose carriers & coverages Let's go!" at bounding box center [1043, 645] width 388 height 37
drag, startPoint x: 1175, startPoint y: 645, endPoint x: 1157, endPoint y: 632, distance: 22.9
click at [1175, 646] on div "Choose carriers & coverages Let's go!" at bounding box center [1043, 645] width 388 height 37
click at [1157, 636] on button "Let's go!" at bounding box center [1178, 645] width 117 height 37
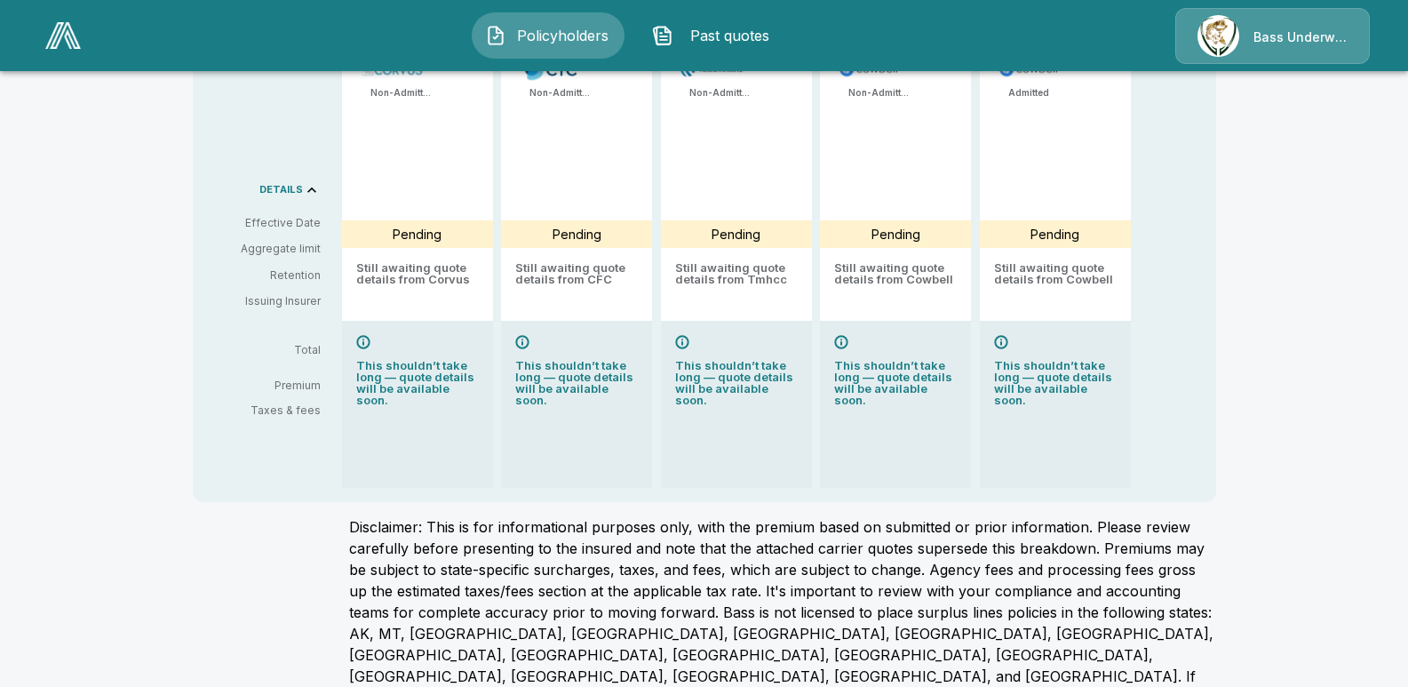
scroll to position [307, 0]
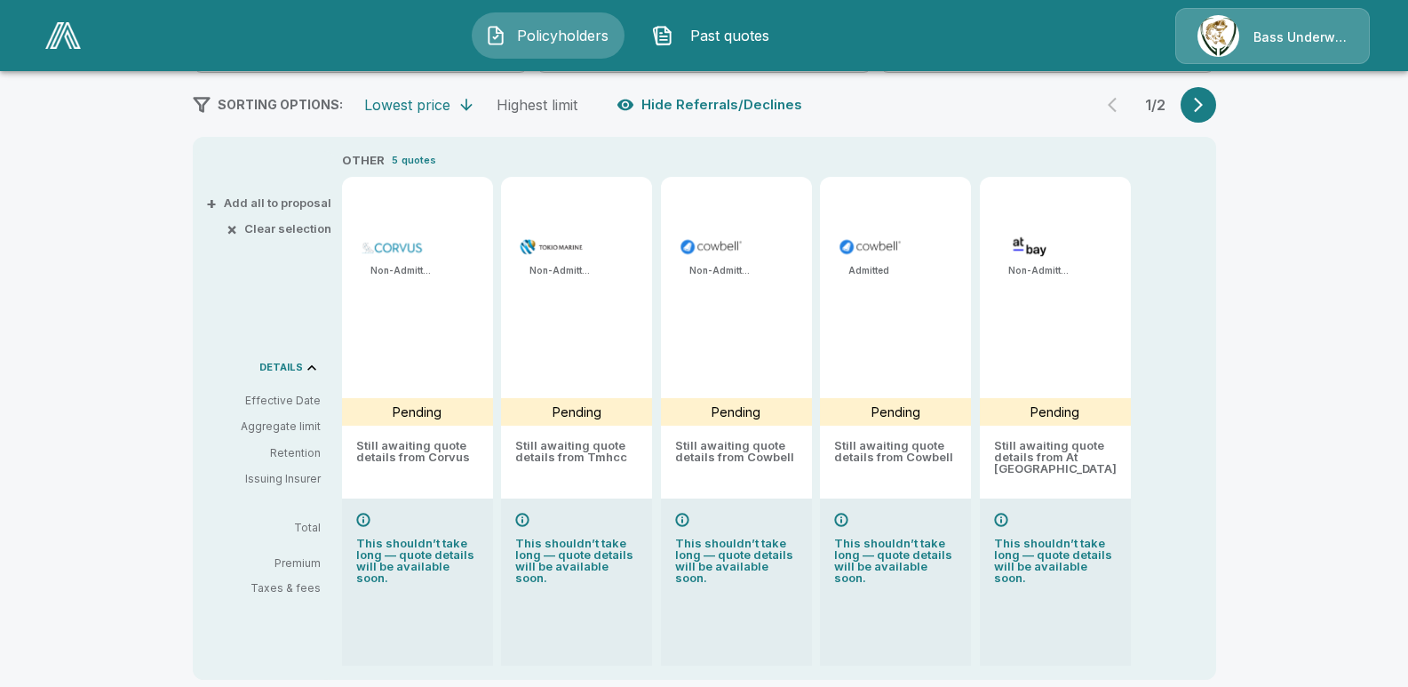
type input "*******"
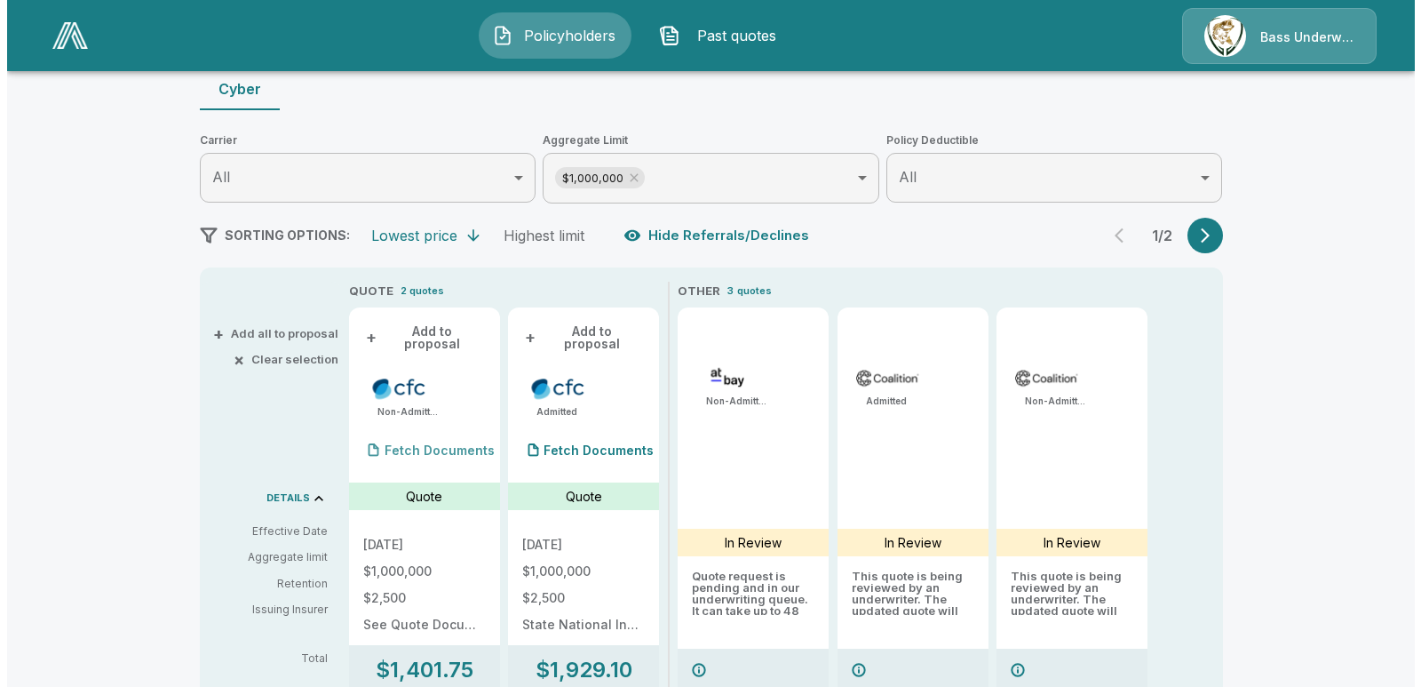
scroll to position [266, 0]
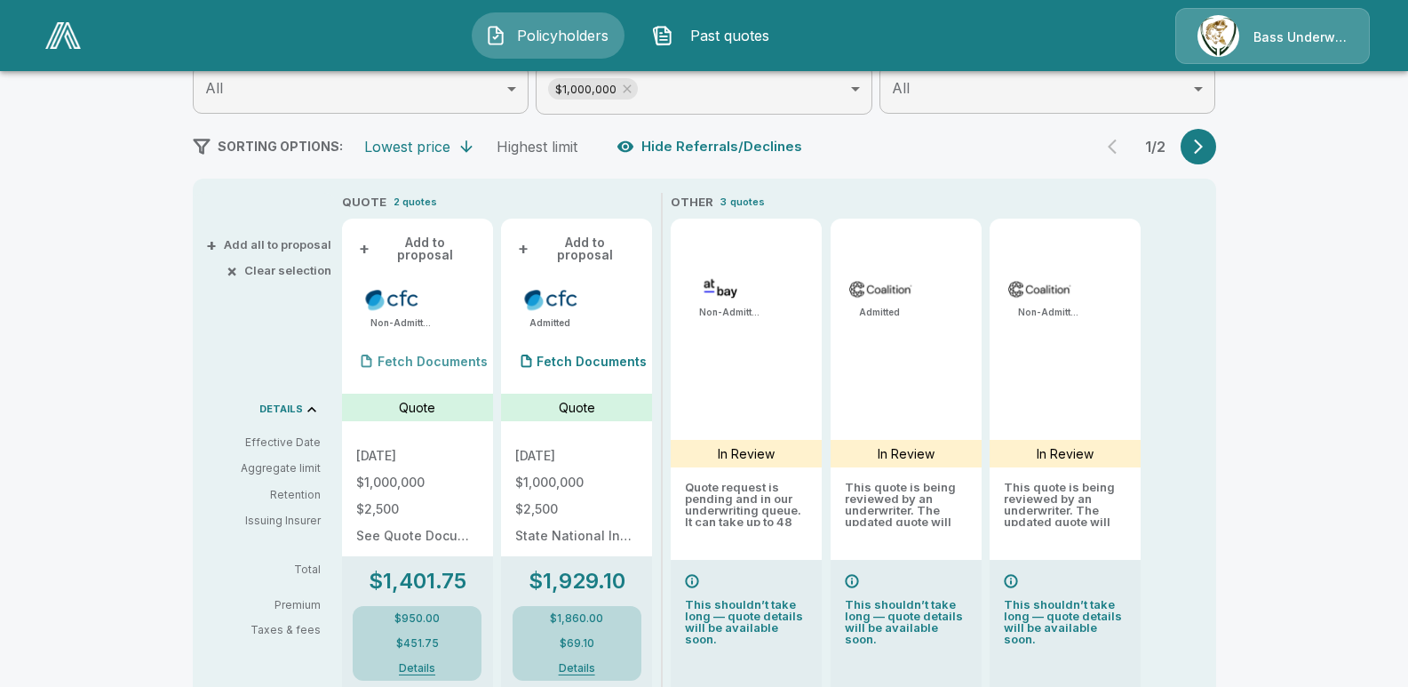
click at [426, 355] on p "Fetch Documents" at bounding box center [433, 361] width 110 height 12
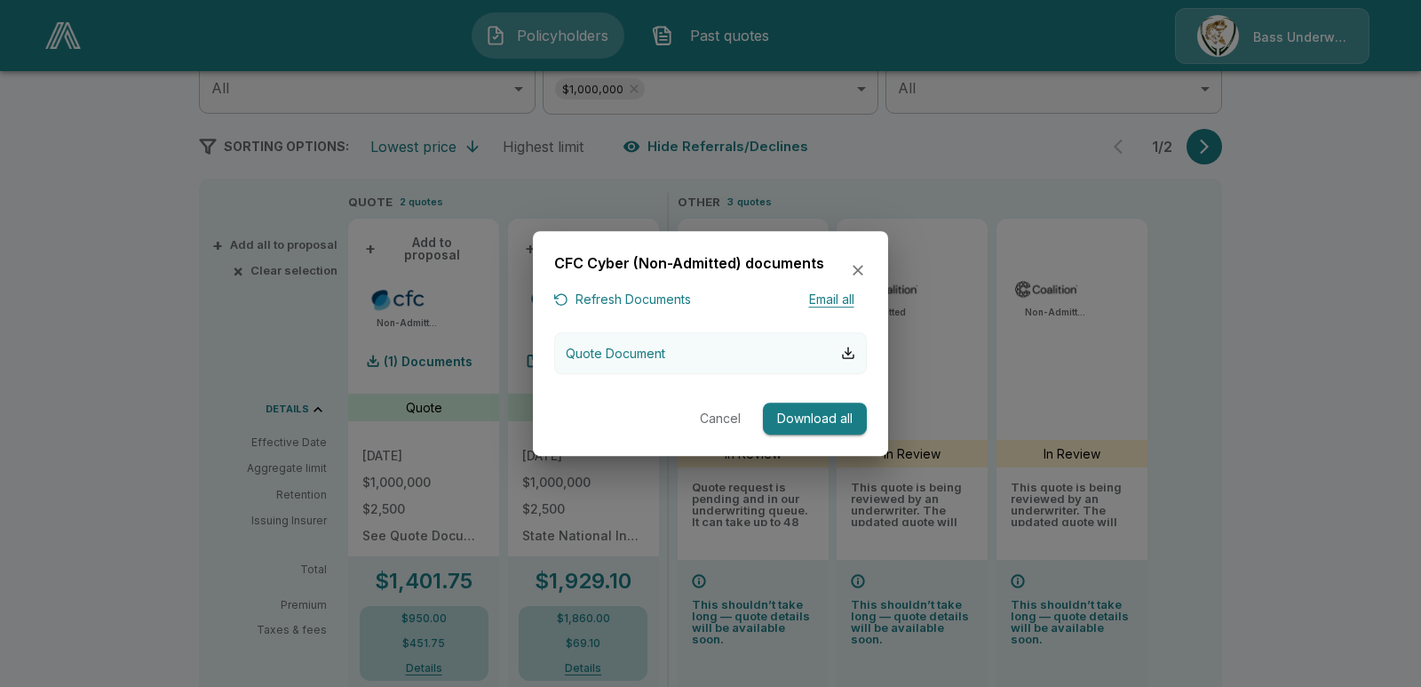
click at [640, 347] on p "Quote Document" at bounding box center [615, 353] width 99 height 19
